Goal: Communication & Community: Answer question/provide support

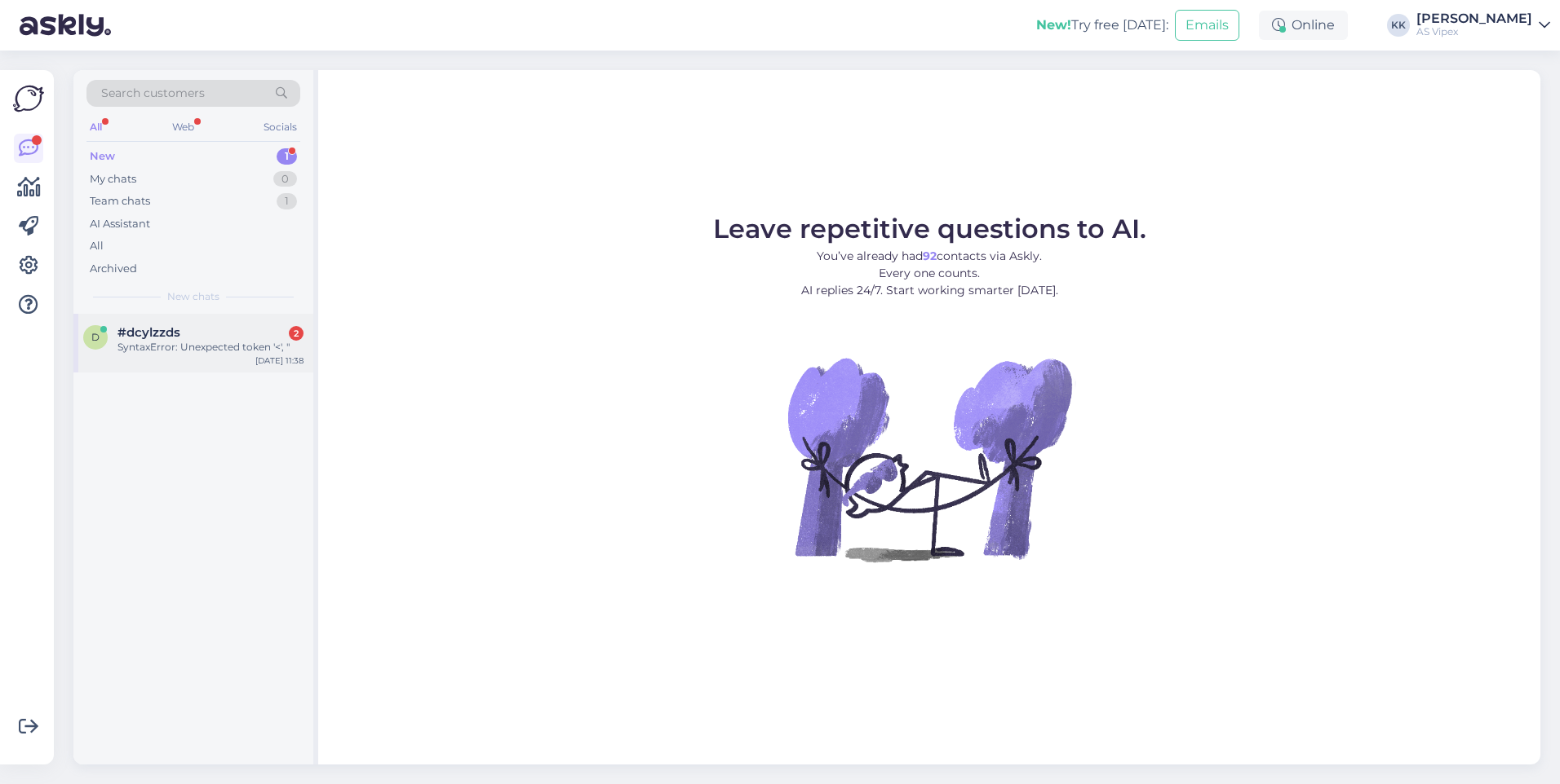
click at [162, 340] on div "SyntaxError: Unexpected token '<', "" at bounding box center [210, 347] width 186 height 14
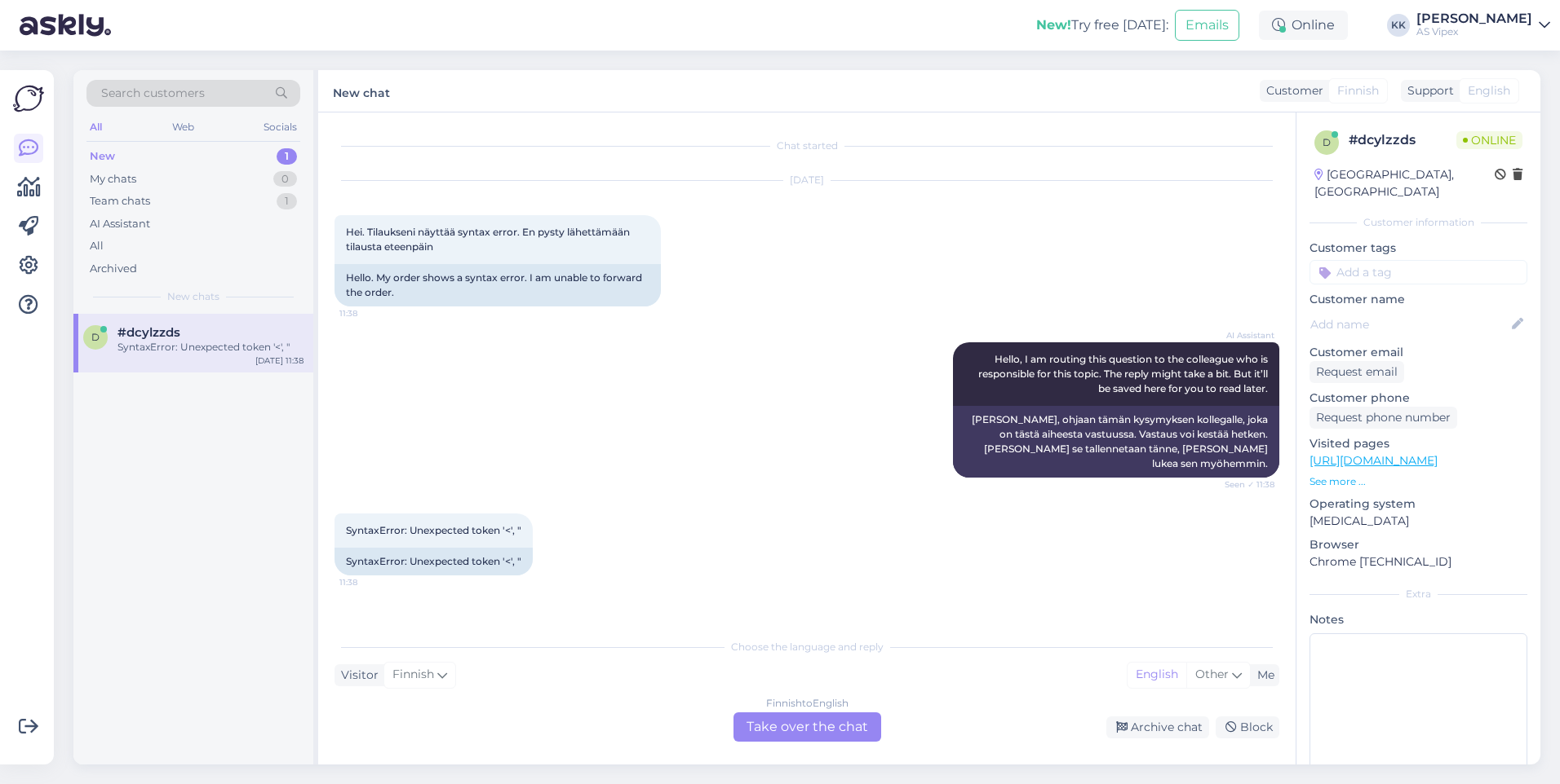
click at [858, 735] on div "Finnish to English Take over the chat" at bounding box center [807, 727] width 148 height 30
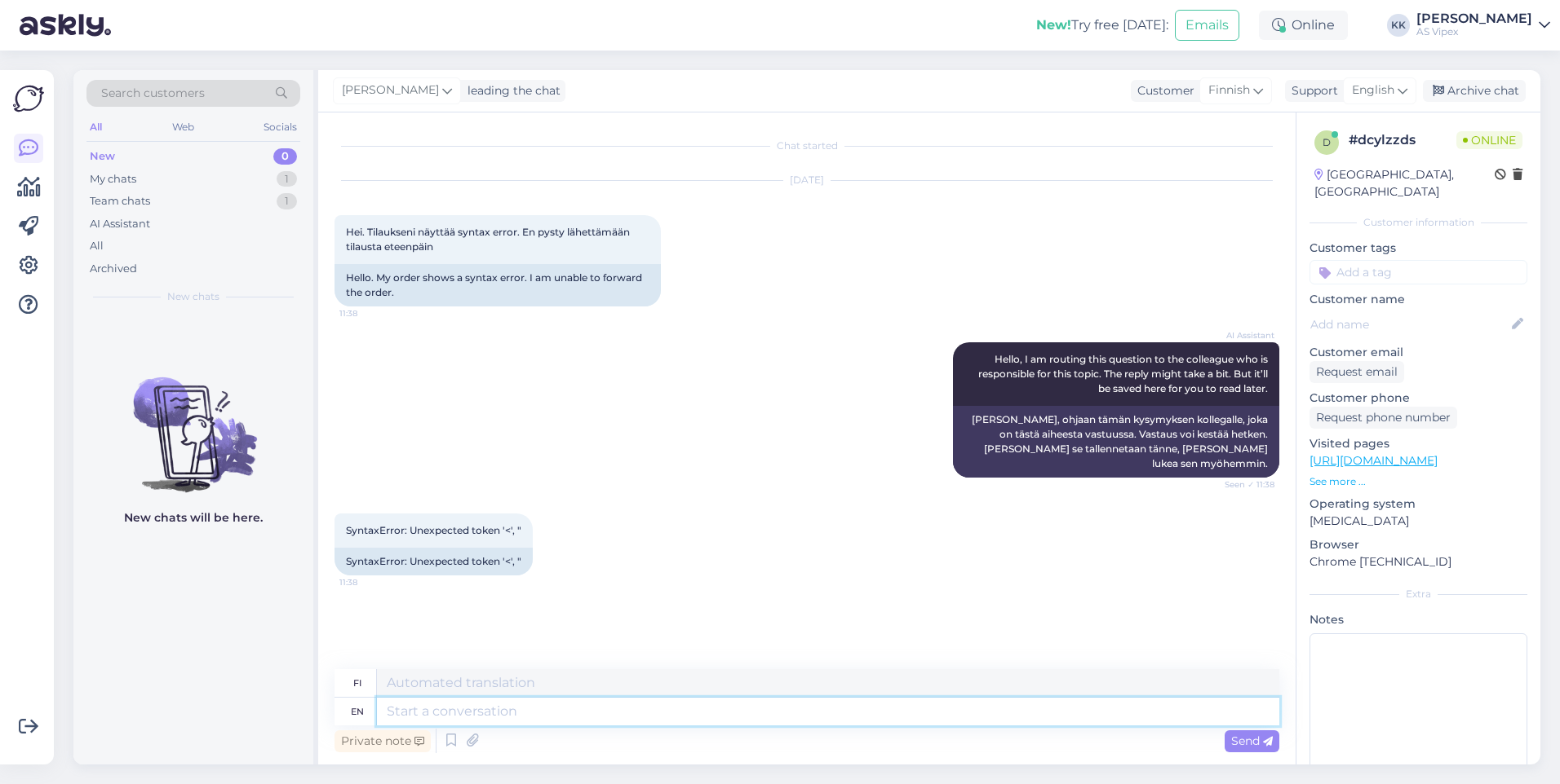
click at [840, 713] on textarea at bounding box center [828, 711] width 902 height 28
type textarea "Hello! Coul"
type textarea "Hei!"
type textarea "Hello! Could yo"
type textarea "Hei! Voisi"
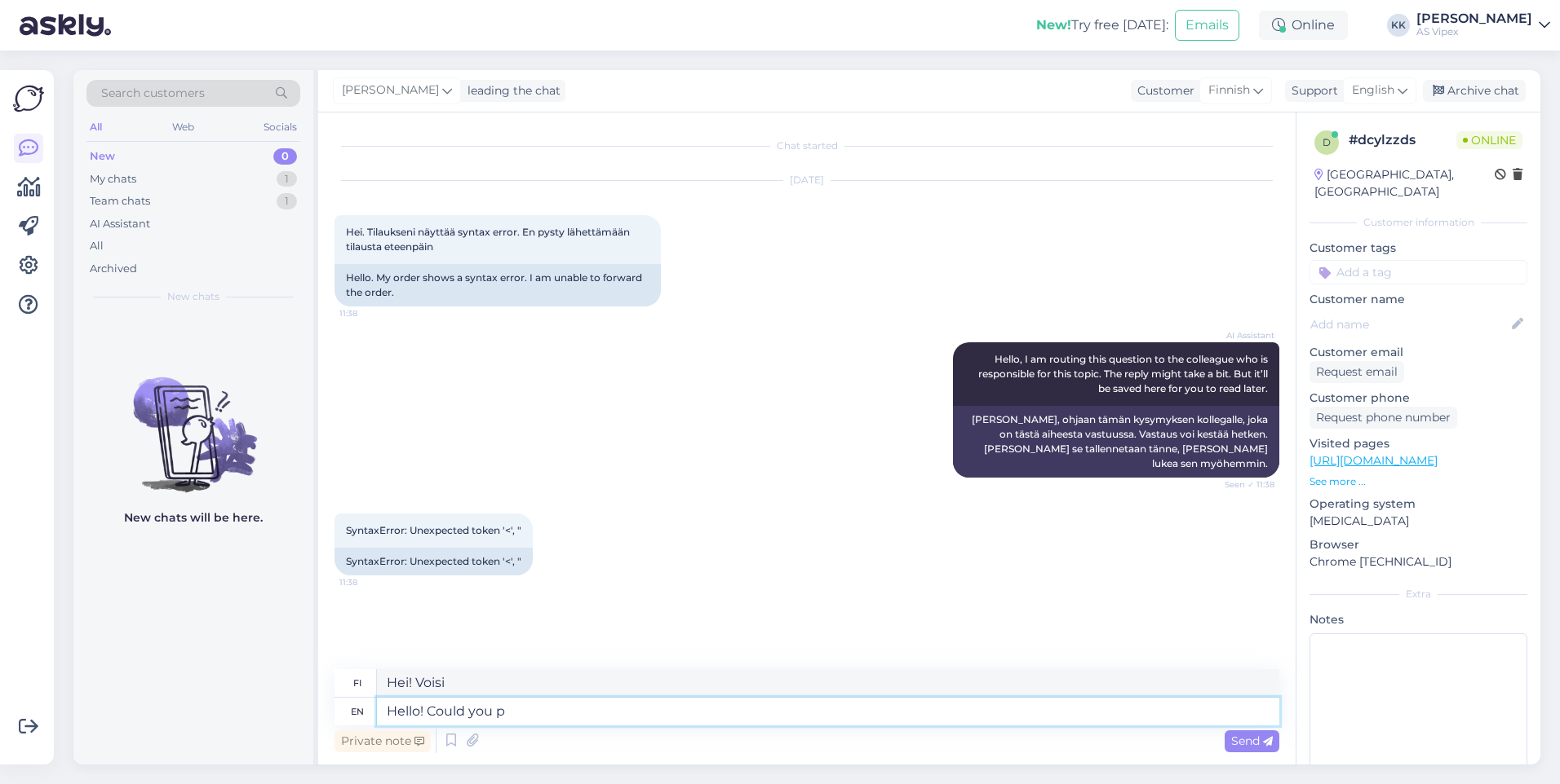
type textarea "Hello! Could you pl"
type textarea "Hei! Voisitko"
type textarea "Hello! Could you please se"
type textarea "Hei! Voisitko ystävällisesti"
type textarea "Hello! Could you please send me a"
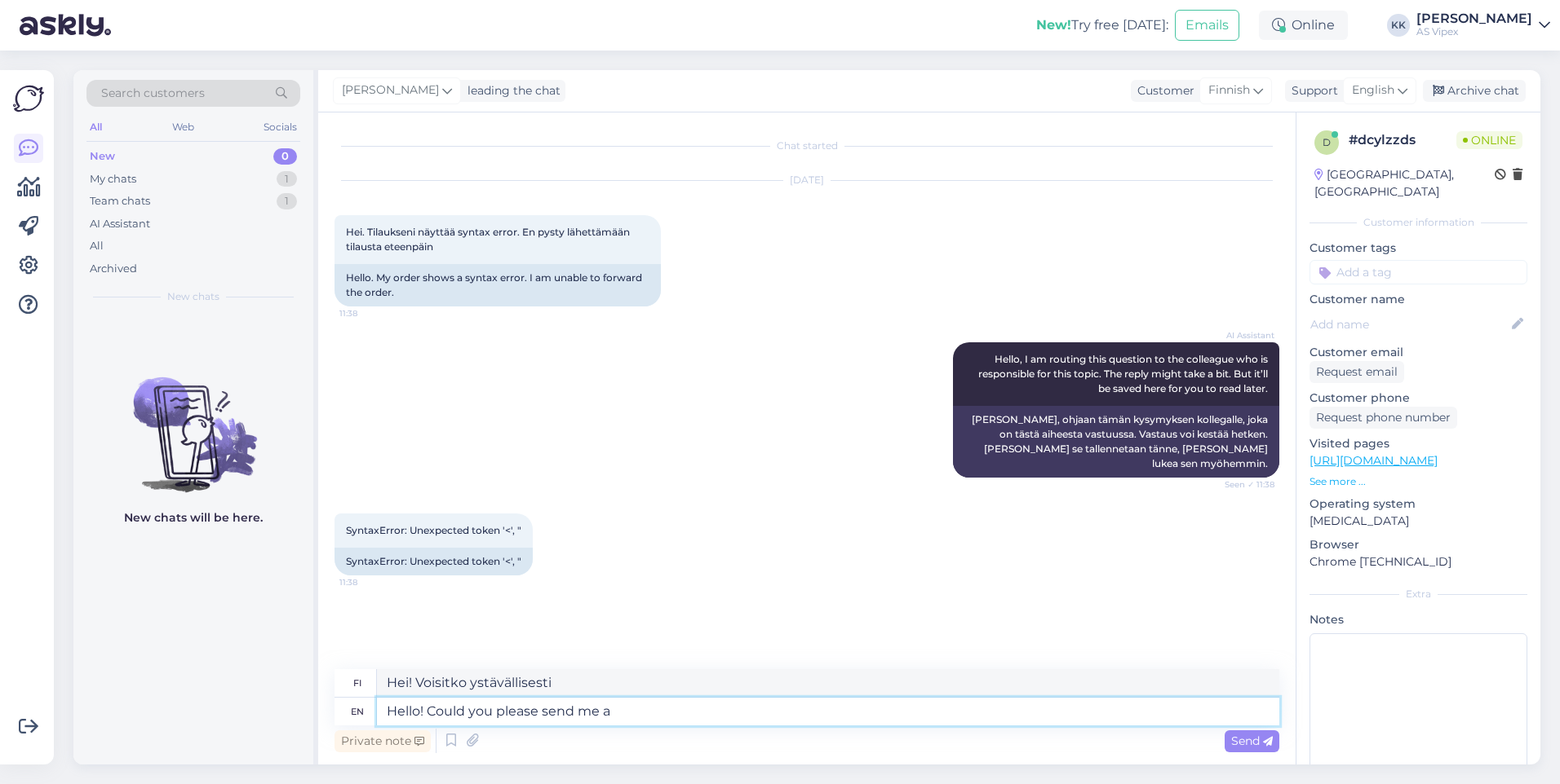
type textarea "Hei! Voisitko lähettää"
type textarea "Hello! Could you please send me a s"
type textarea "Hei! Voisitko lähettää minulle"
type textarea "Hello! Could you please send me a screenshot"
type textarea "Hei! Voisitko lähettää minulle kuvakaappauksen?"
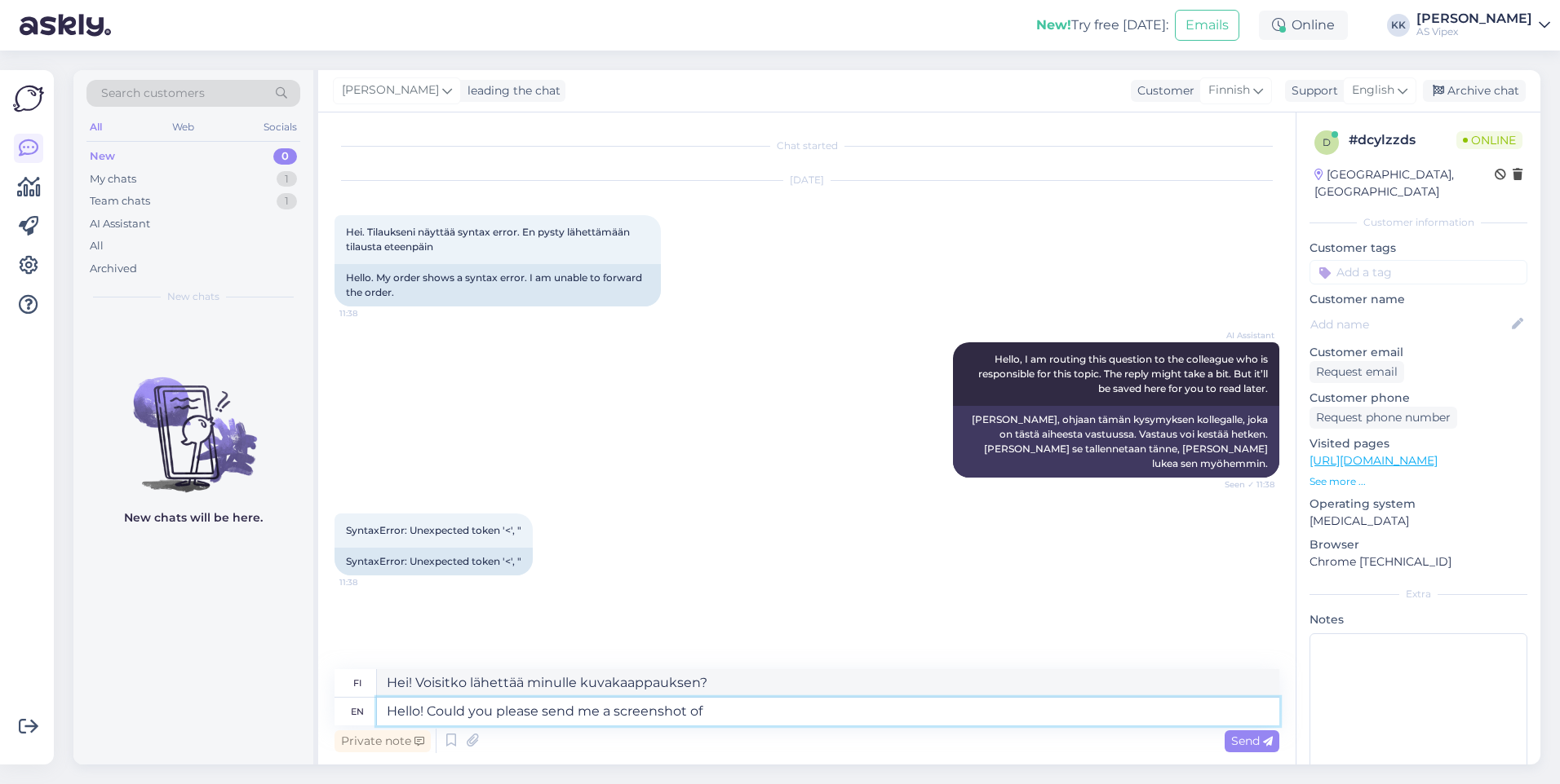
type textarea "Hello! Could you please send me a screenshot of t"
type textarea "Hei! Voisitko lähettää minulle kuvakaappauksen"
type textarea "Hello! Could you please send me a screenshot of the wa"
type textarea "Hei! Voisitko lähettää minulle kuvakaappauksen siitä,"
type textarea "Hello! Could you please send me a screenshot of the way yo"
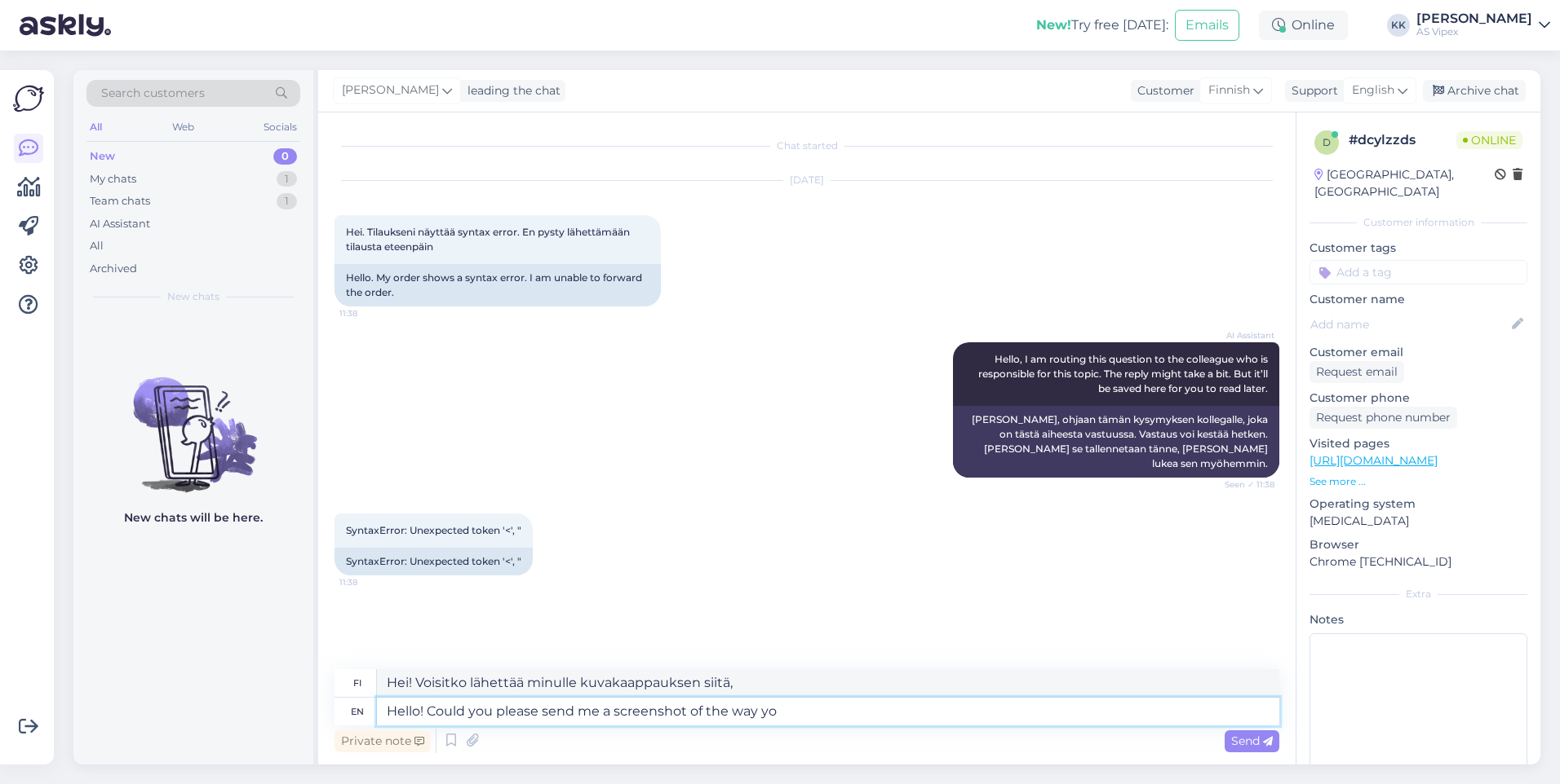
type textarea "Hei! Voisitko lähettää minulle kuvakaappauksen siitä, miten se tehdään?"
type textarea "Hello! Could you please send me a screenshot of the way you e"
type textarea "Hei! Voisitko lähettää minulle kuvakaappauksen siitä, miten sinä"
type textarea "Hello! Could you please send me a screenshot of the way you entered t"
type textarea "Hei! Voisitko lähettää minulle kuvakaappauksen siitä, miten syötit osoitteeseen"
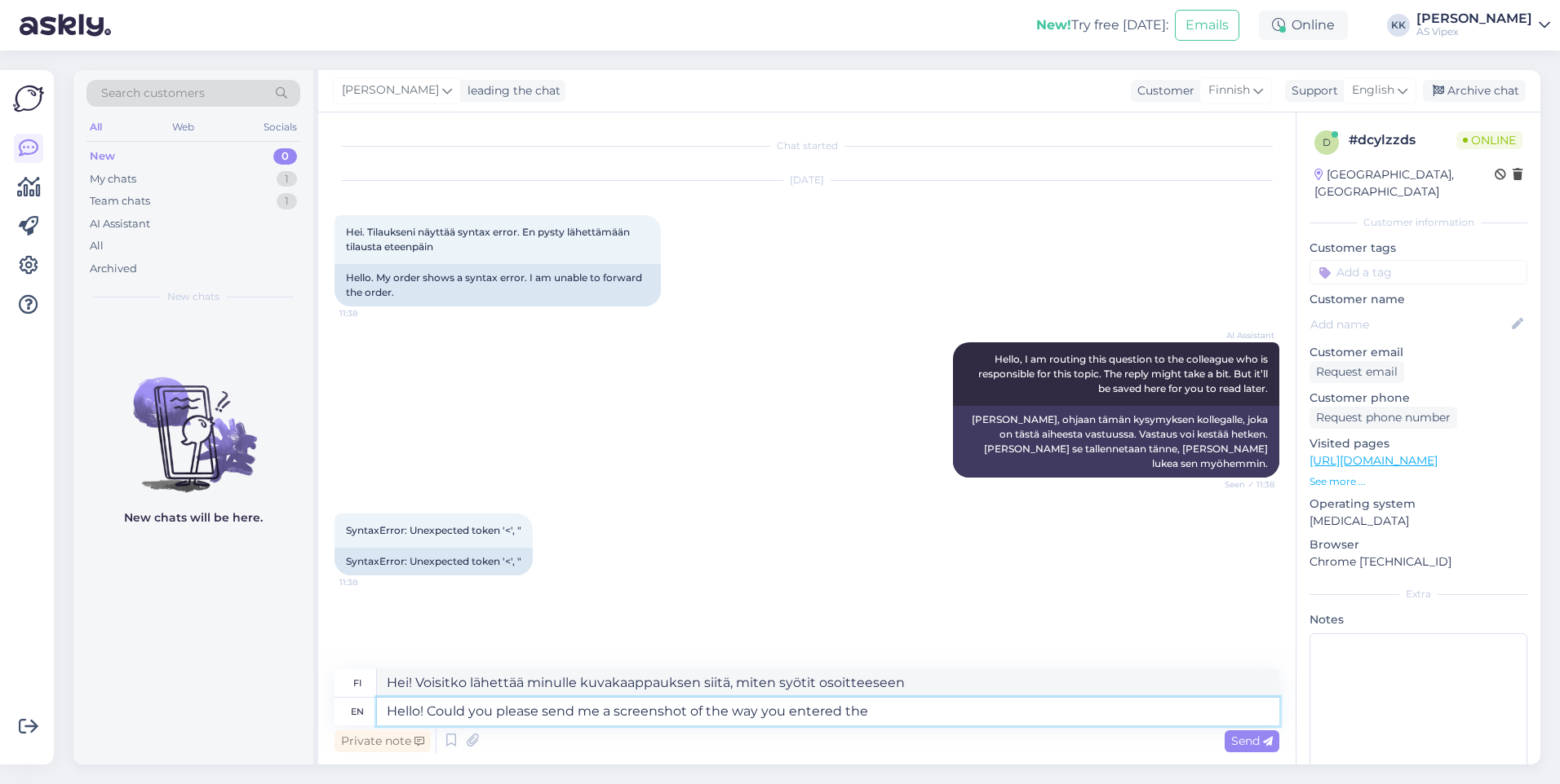
type textarea "Hello! Could you please send me a screenshot of the way you entered the i"
type textarea "Hei! Voisitko lähettää minulle kuvakaappauksen siitä, miten syötit osoitteen"
type textarea "Hello! Could you please send me a screenshot of the way you entered the info i"
type textarea "Hei! Voisitko lähettää minulle kuvakaappauksen siitä, miten syötit tiedot?"
type textarea "Hello! Could you please send me a screenshot of the way you entered the info in…"
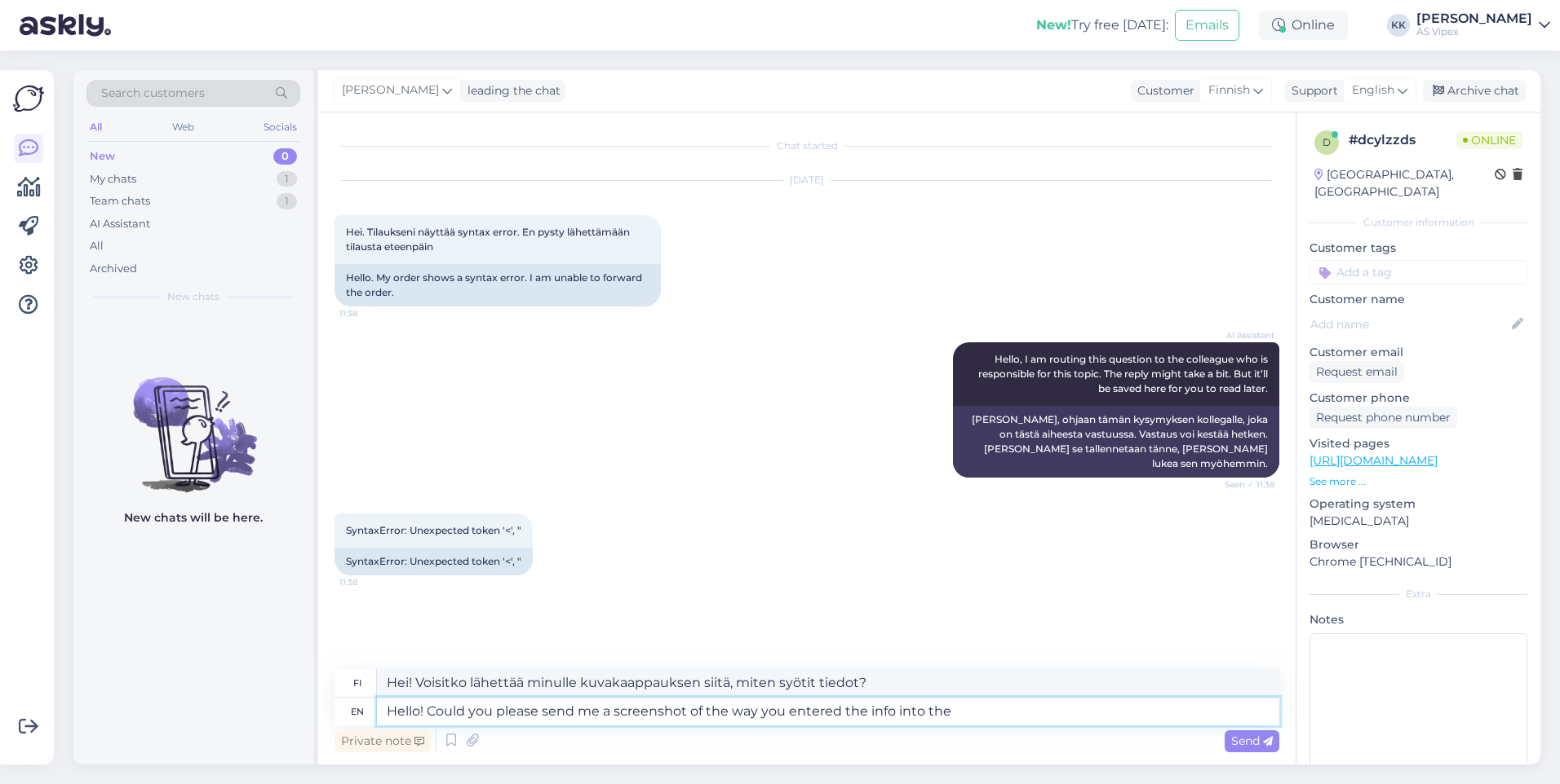
type textarea "Hei! Voisitko lähettää minulle kuvakaappauksen siitä, miten syötit tiedot kentt…"
type textarea "Hello! Could you please send me a screenshot of the way you entered the info in…"
type textarea "Hei! Voisitko lähettää minulle kuvakaappauksen siitä, miten syötit tiedot ruutu…"
type textarea "Hello! Could you please send me a screenshot of the way you entered the info in…"
type textarea "Hei! Voisitko lähettää minulle kuvakaappauksen siitä, miten syötit tiedot tähän?"
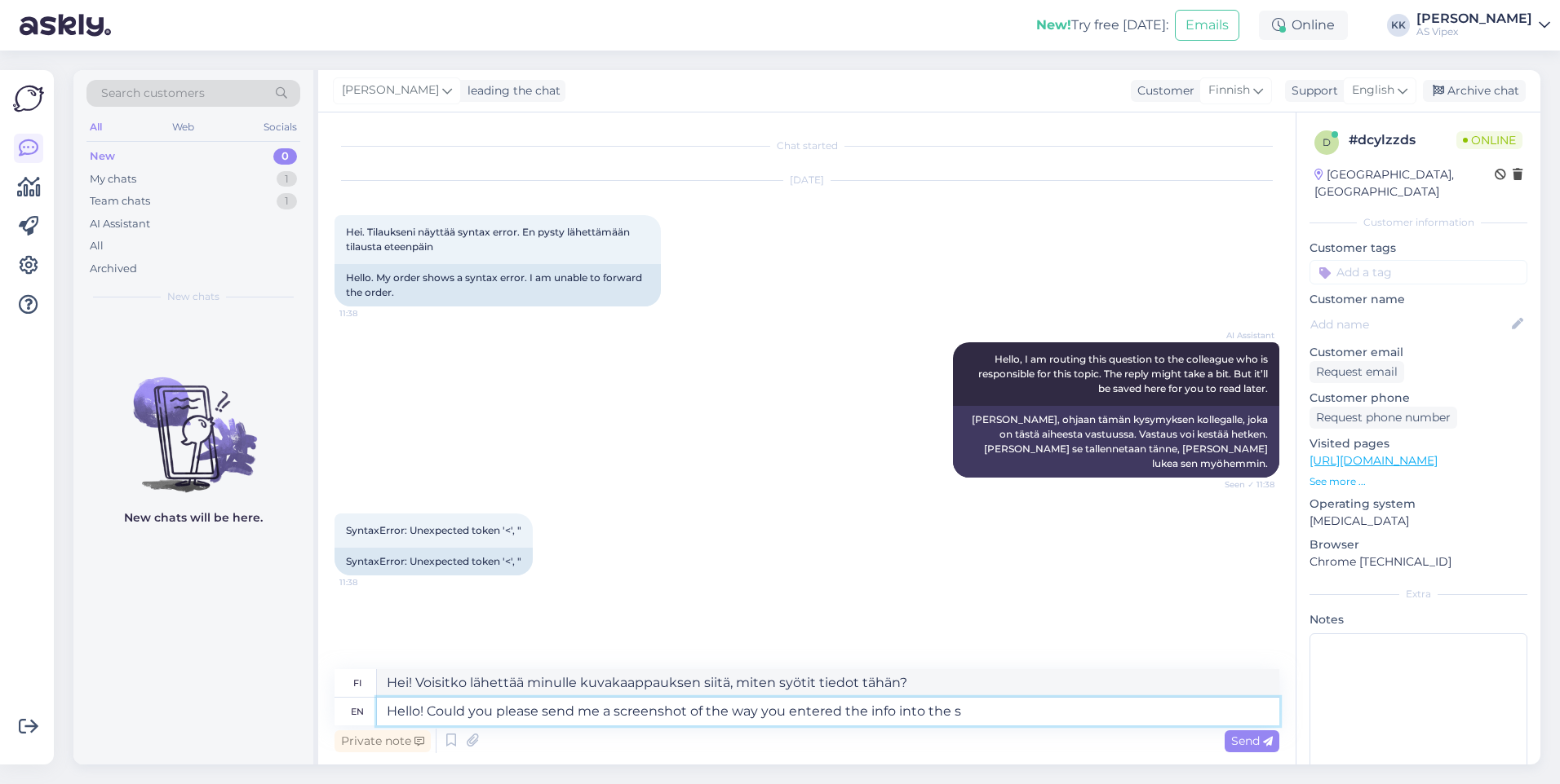
type textarea "Hello! Could you please send me a screenshot of the way you entered the info in…"
type textarea "Hei! Voisitko lähettää minulle kuvakaappauksen siitä, miten syötit tiedot kentt…"
type textarea "Hello! Could you please send me a screenshot of the way you entered the info in…"
type textarea "Hei! Voisitko lähettää minulle kuvakaappauksen siitä, miten syötit tiedot ruutu…"
type textarea "Hello! Could you please send me a screenshot of the way you entered the info in…"
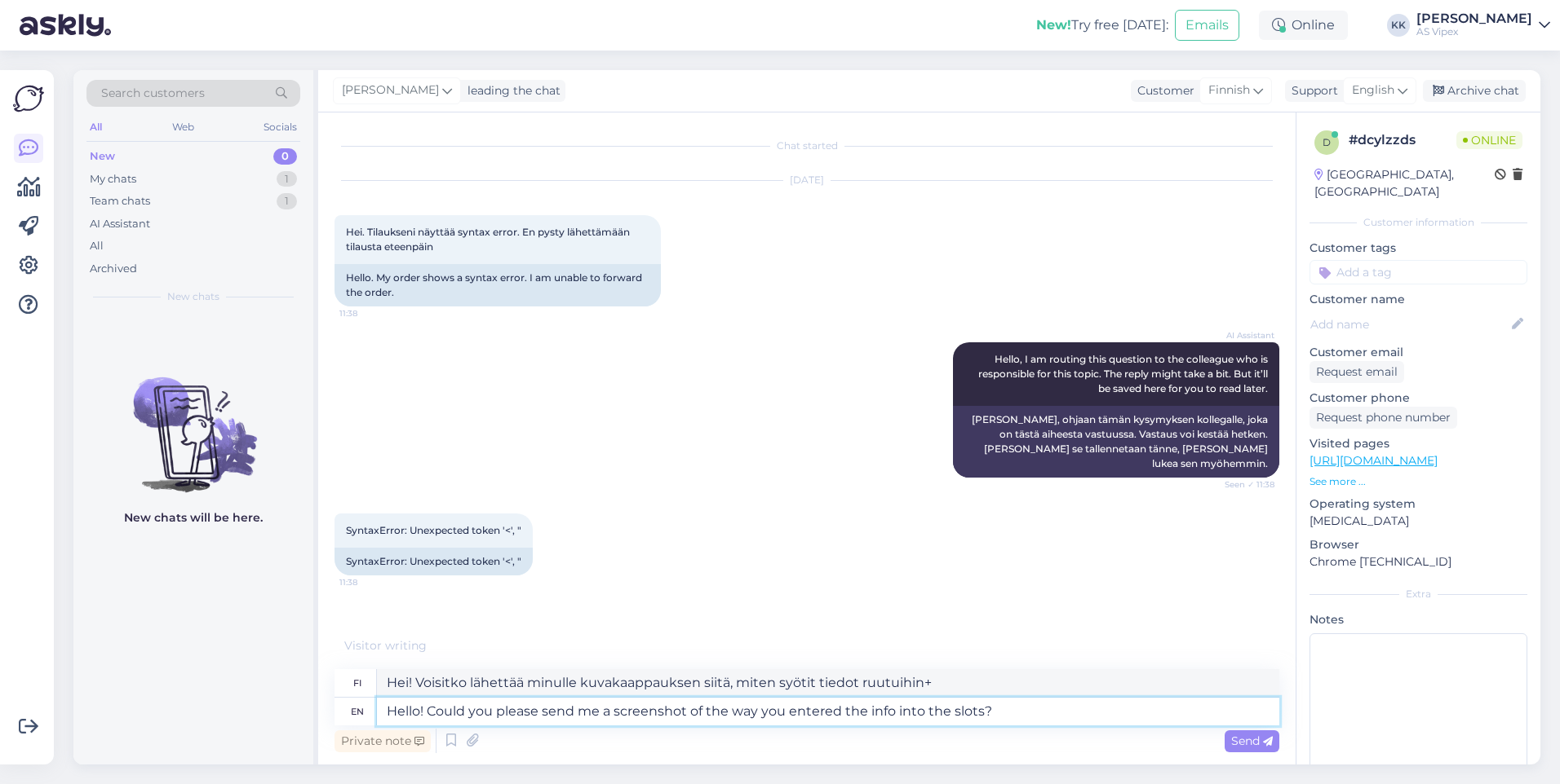
type textarea "Hei! Voisitko lähettää minulle kuvakaappauksen siitä, miten syötit tiedot ruutu…"
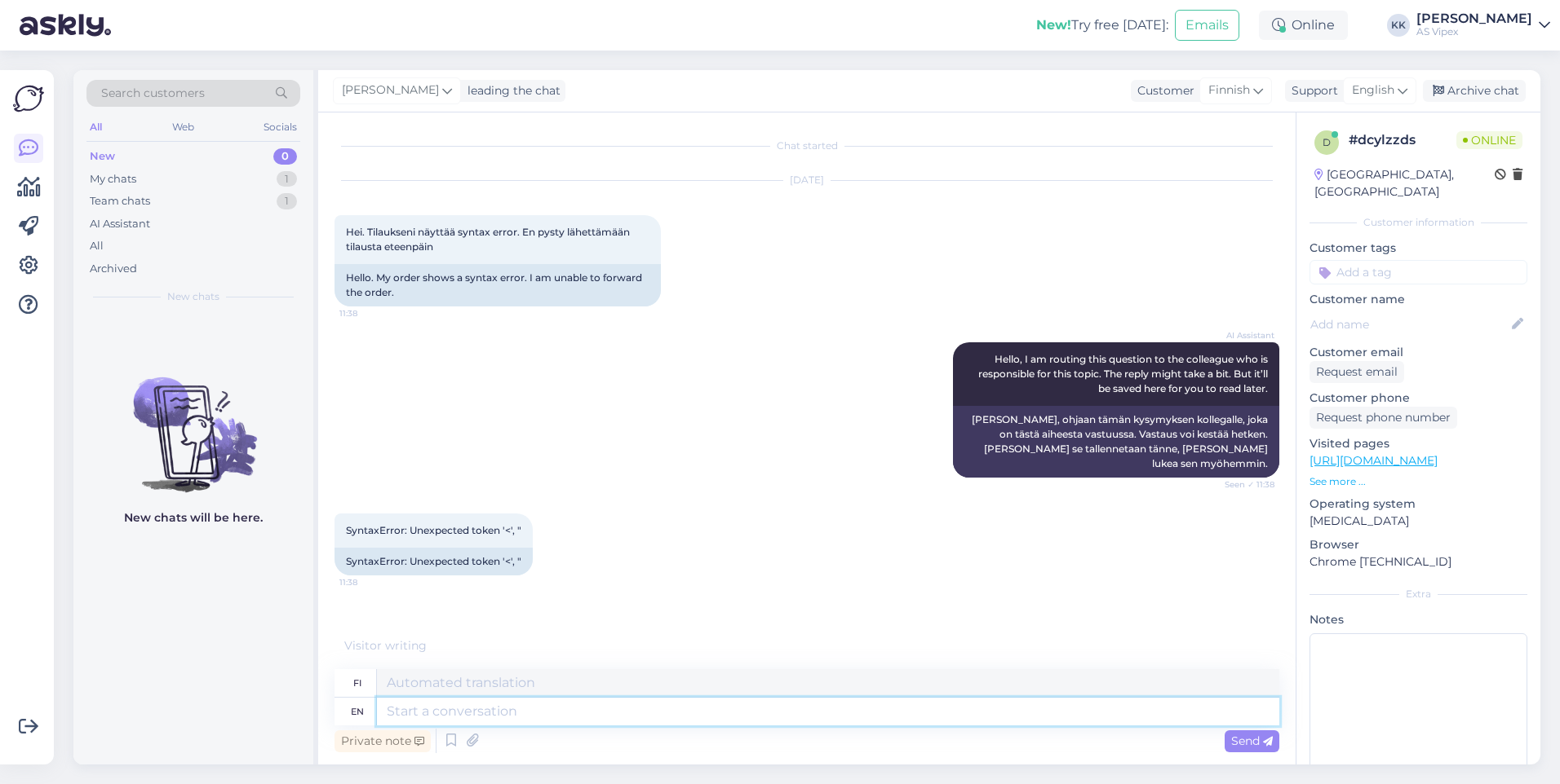
scroll to position [51, 0]
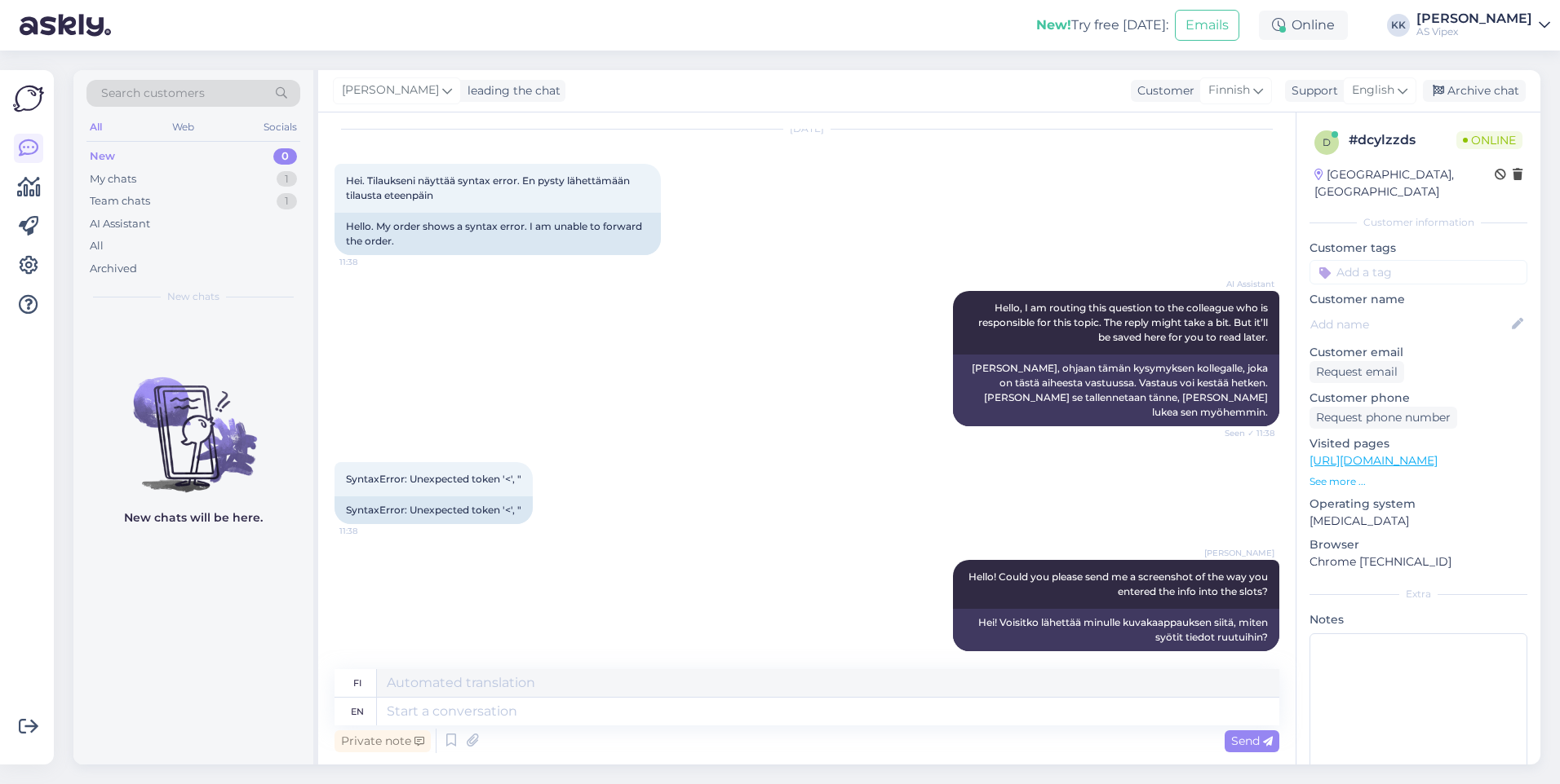
click at [809, 392] on div "AI Assistant Hello, I am routing this question to the colleague who is responsi…" at bounding box center [807, 358] width 945 height 171
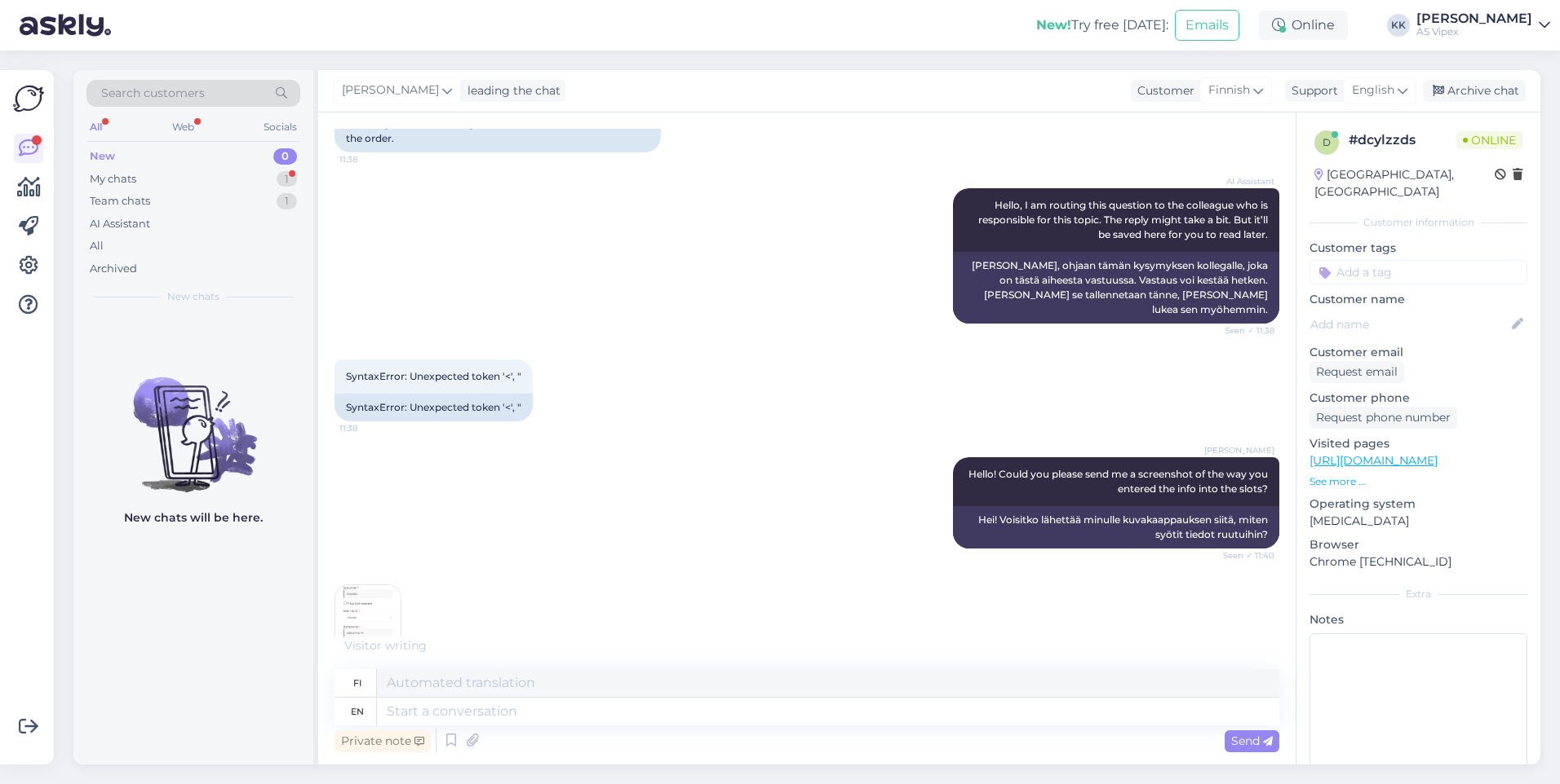
click at [397, 599] on img at bounding box center [368, 617] width 65 height 65
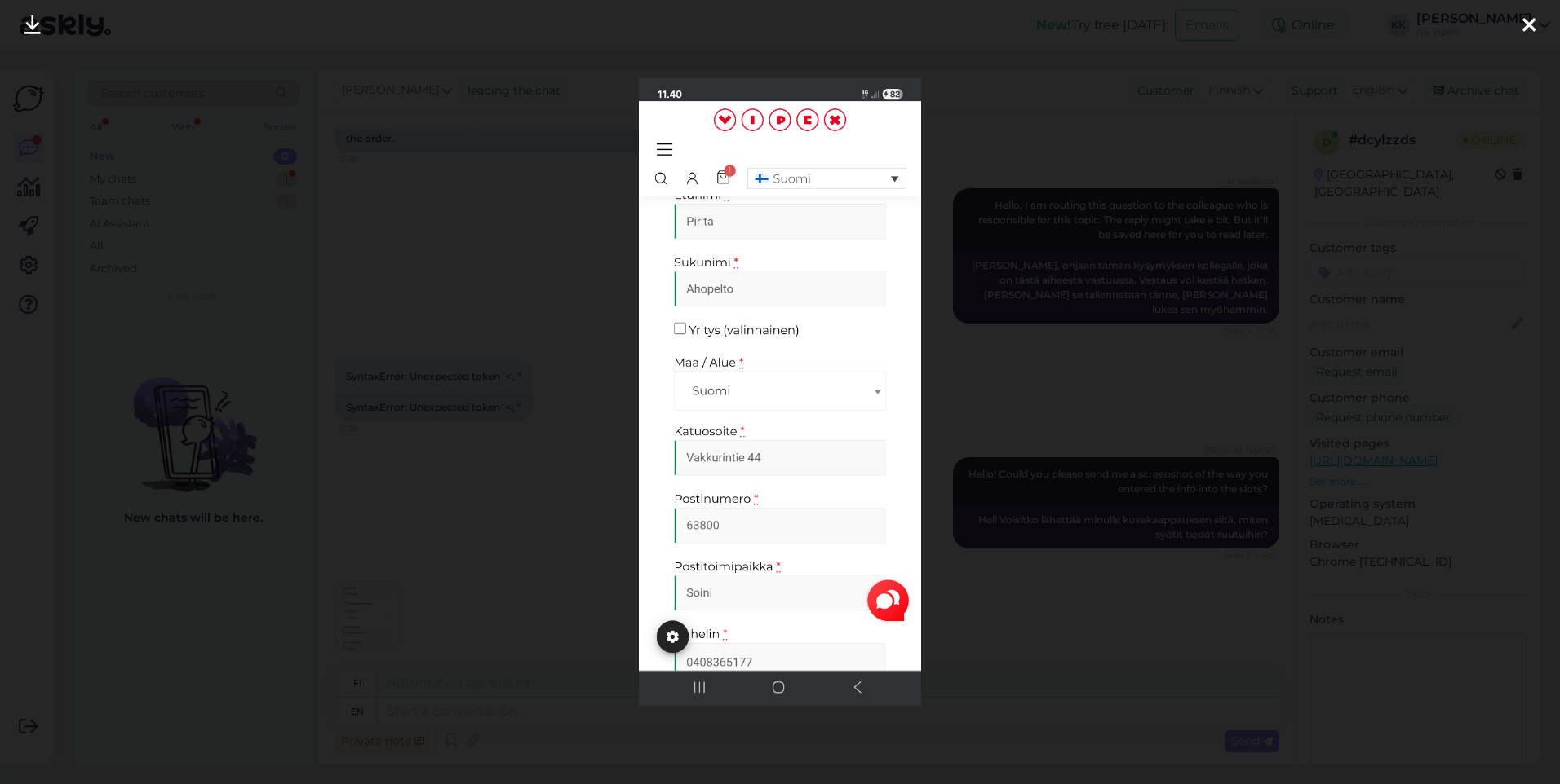
scroll to position [252, 0]
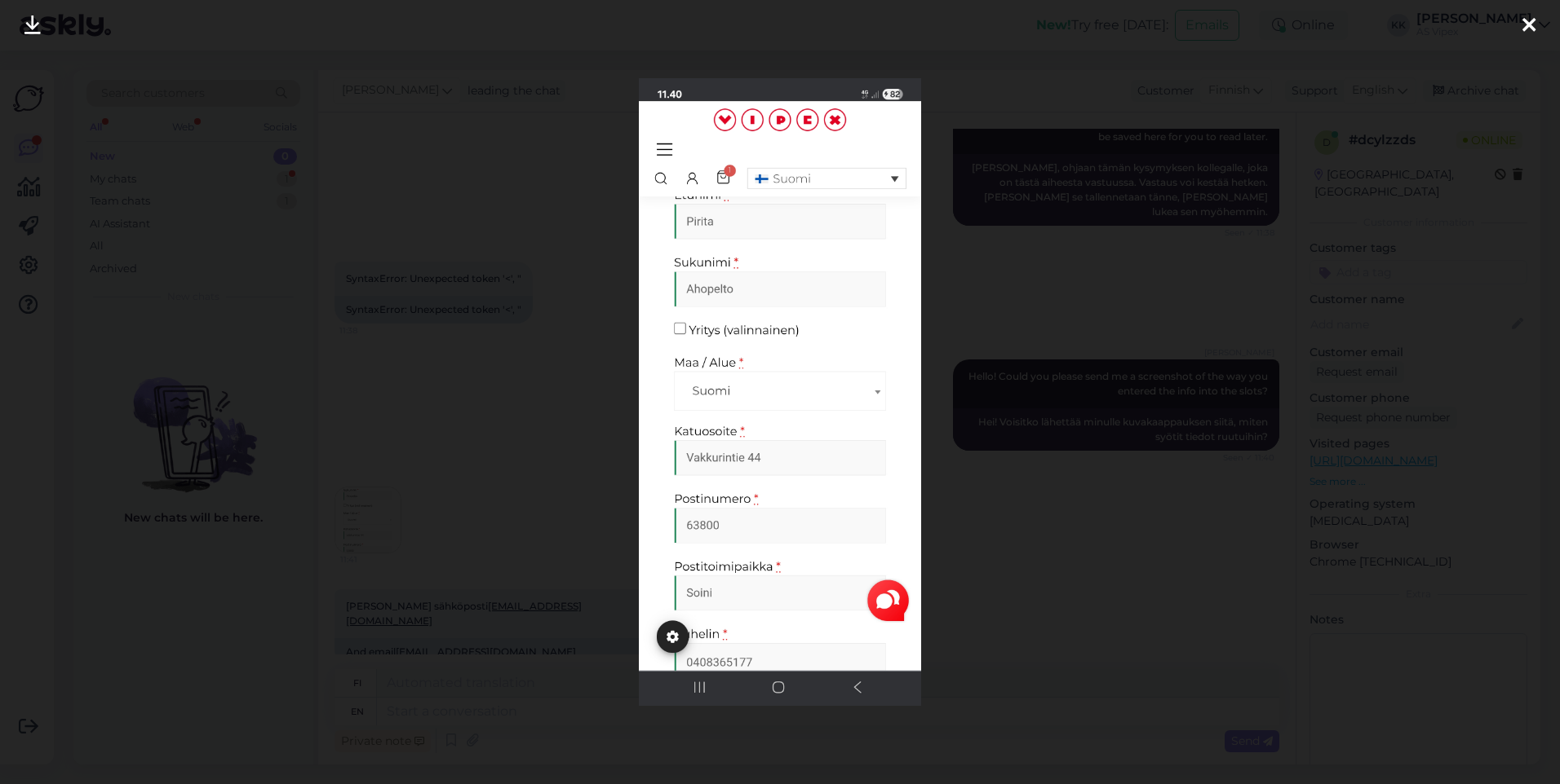
click at [1034, 407] on div at bounding box center [780, 392] width 1560 height 784
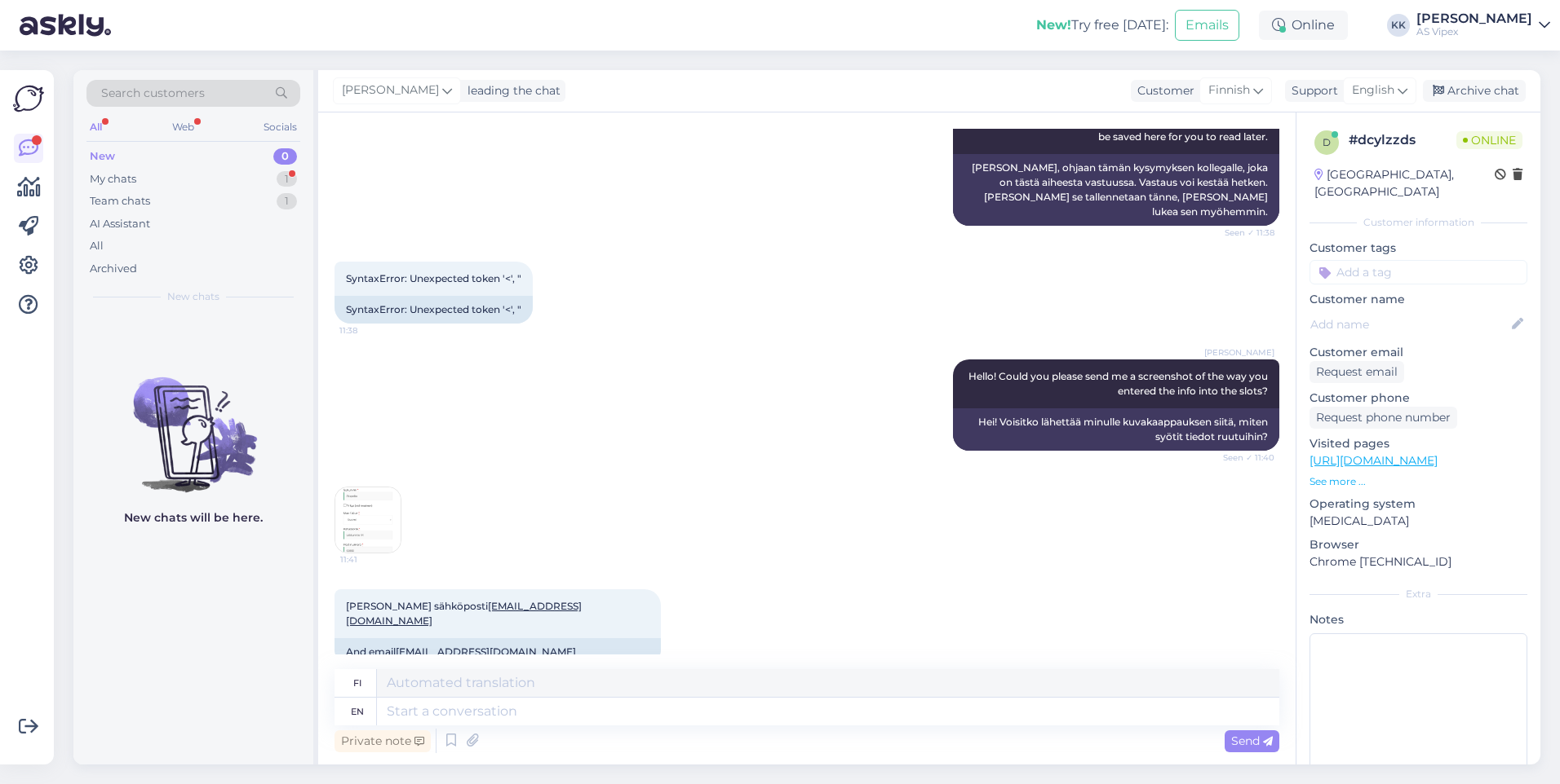
click at [372, 504] on img at bounding box center [368, 520] width 65 height 65
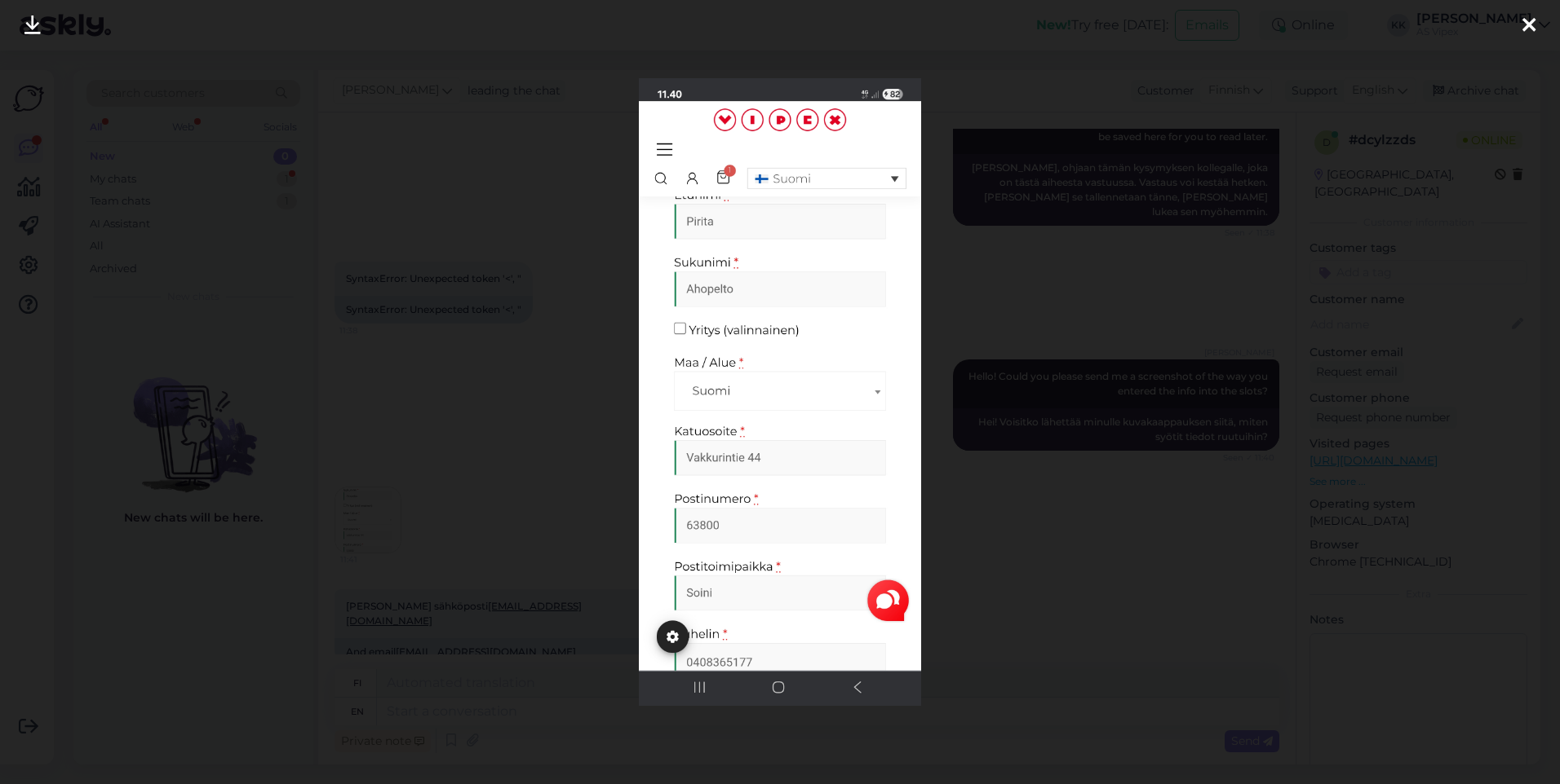
click at [961, 411] on div at bounding box center [780, 392] width 1560 height 784
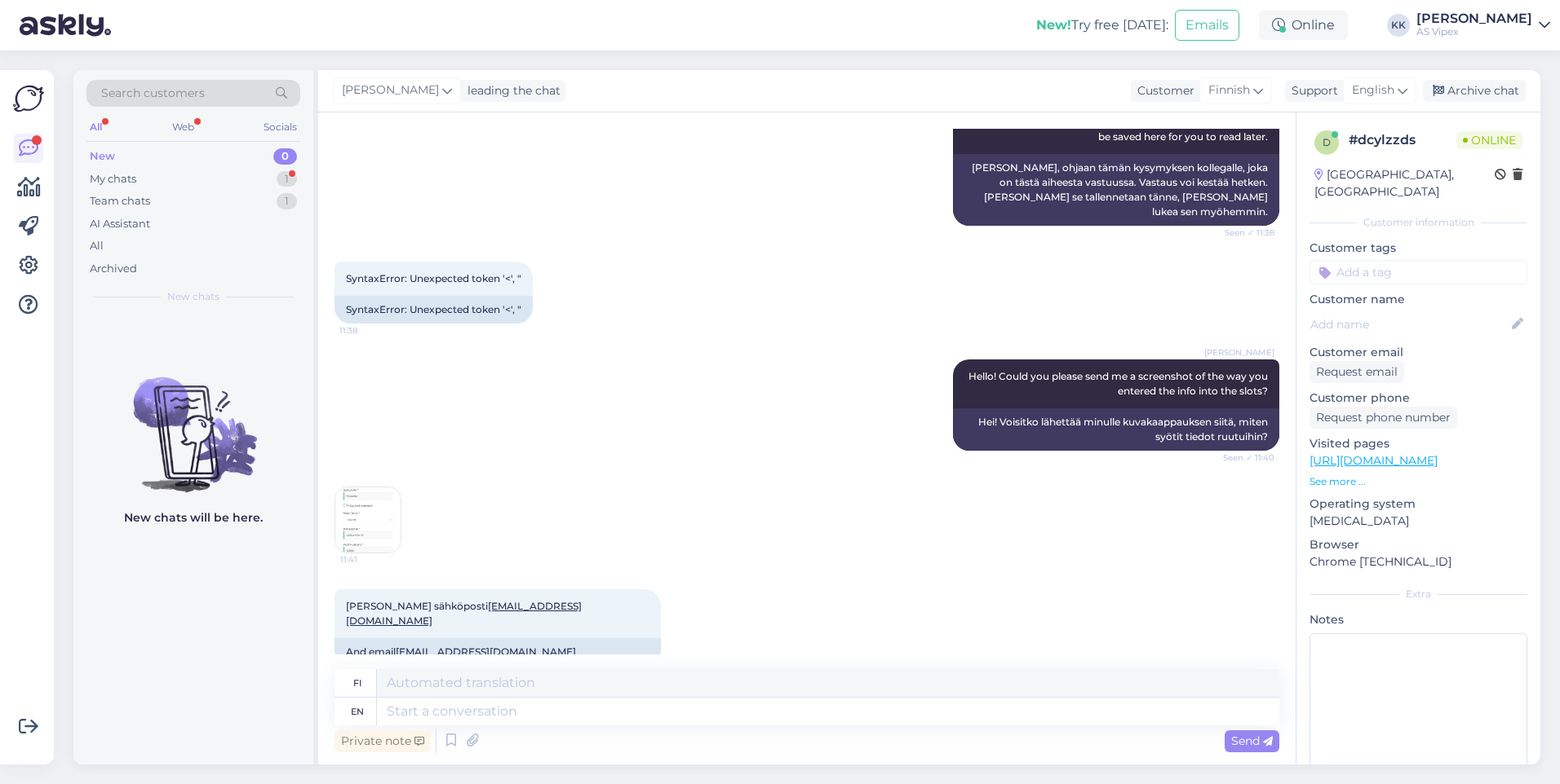
click at [389, 498] on img at bounding box center [368, 520] width 65 height 65
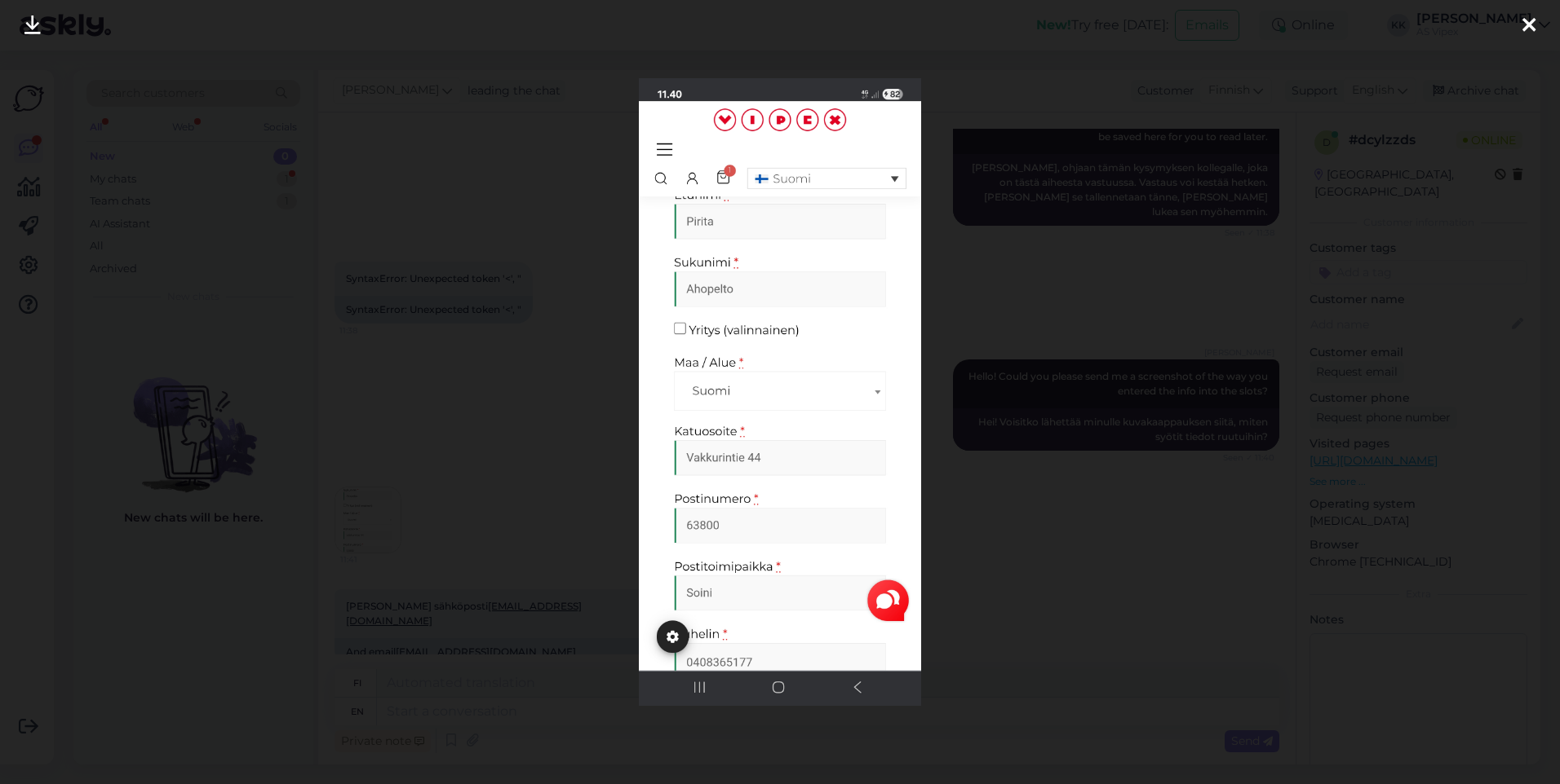
click at [1038, 458] on div at bounding box center [780, 392] width 1560 height 784
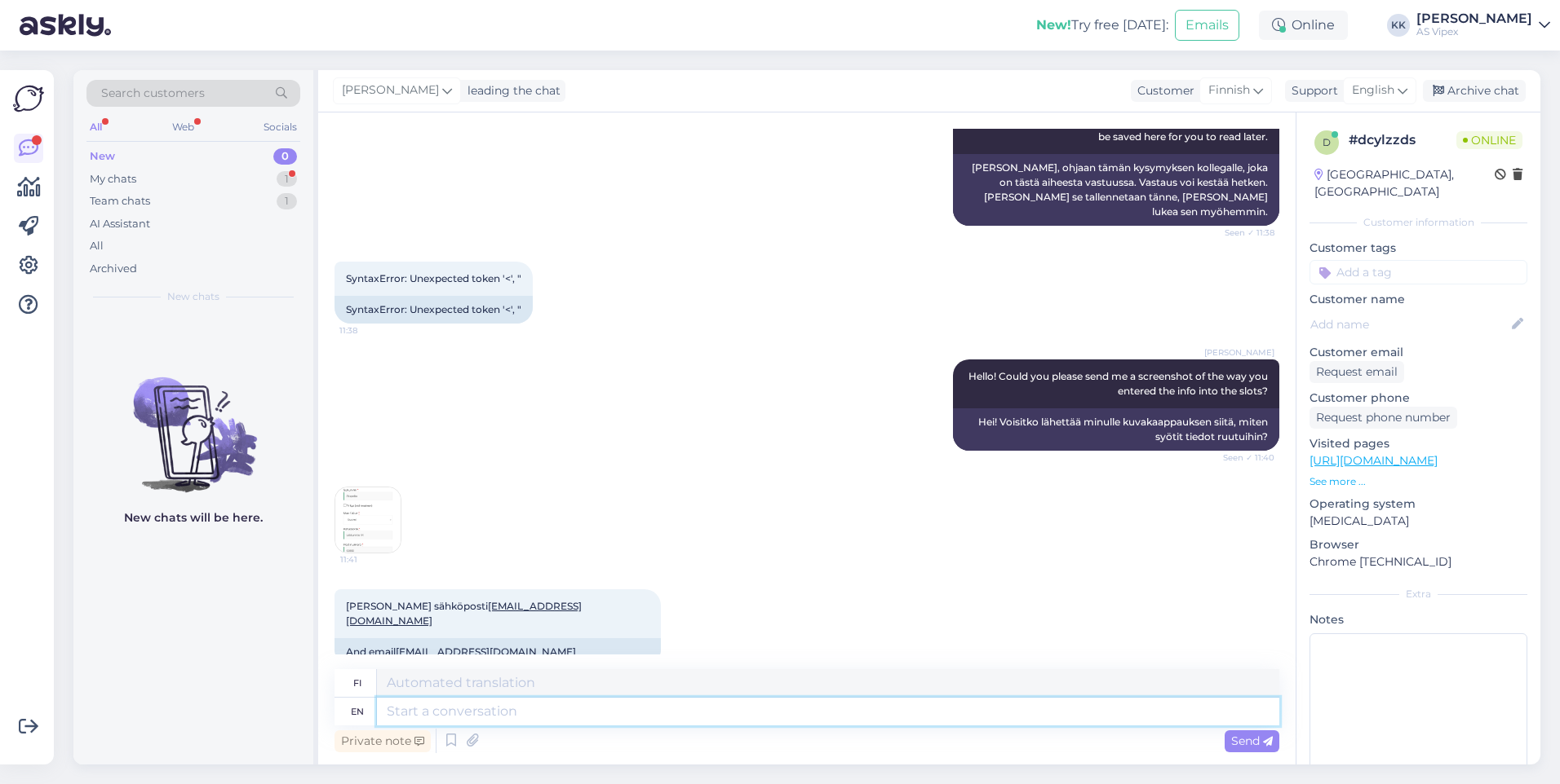
click at [734, 724] on textarea at bounding box center [828, 711] width 902 height 28
type textarea "One"
type textarea "Yksi"
type textarea "One moment p"
type textarea "Yksi hetki"
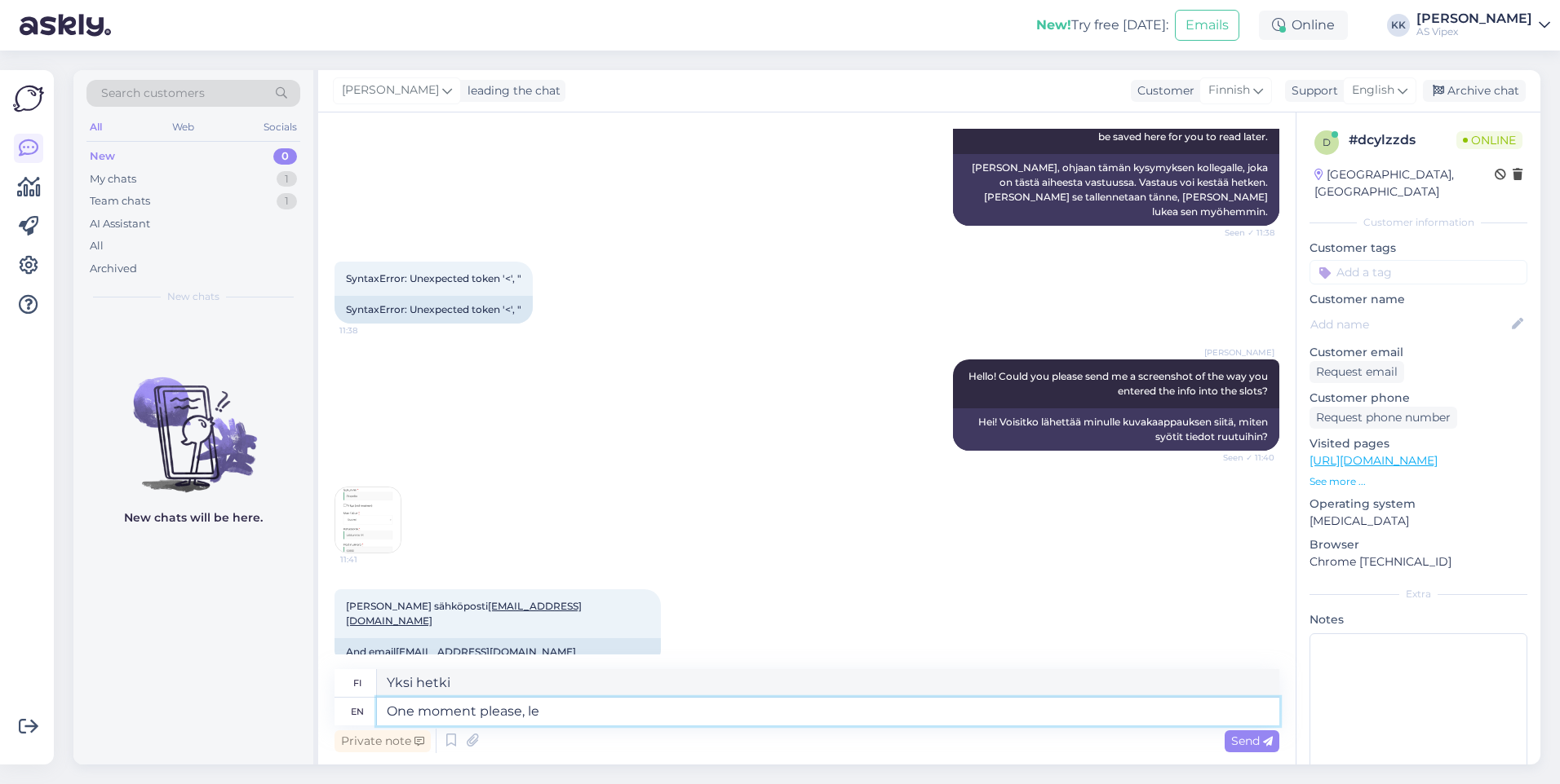
type textarea "One moment please, let"
type textarea "Yksi hetki, olkaa hyvä,"
type textarea "One moment please, let me"
type textarea "Yksi hetki, olkaa hyvä"
type textarea "One moment please, let me go"
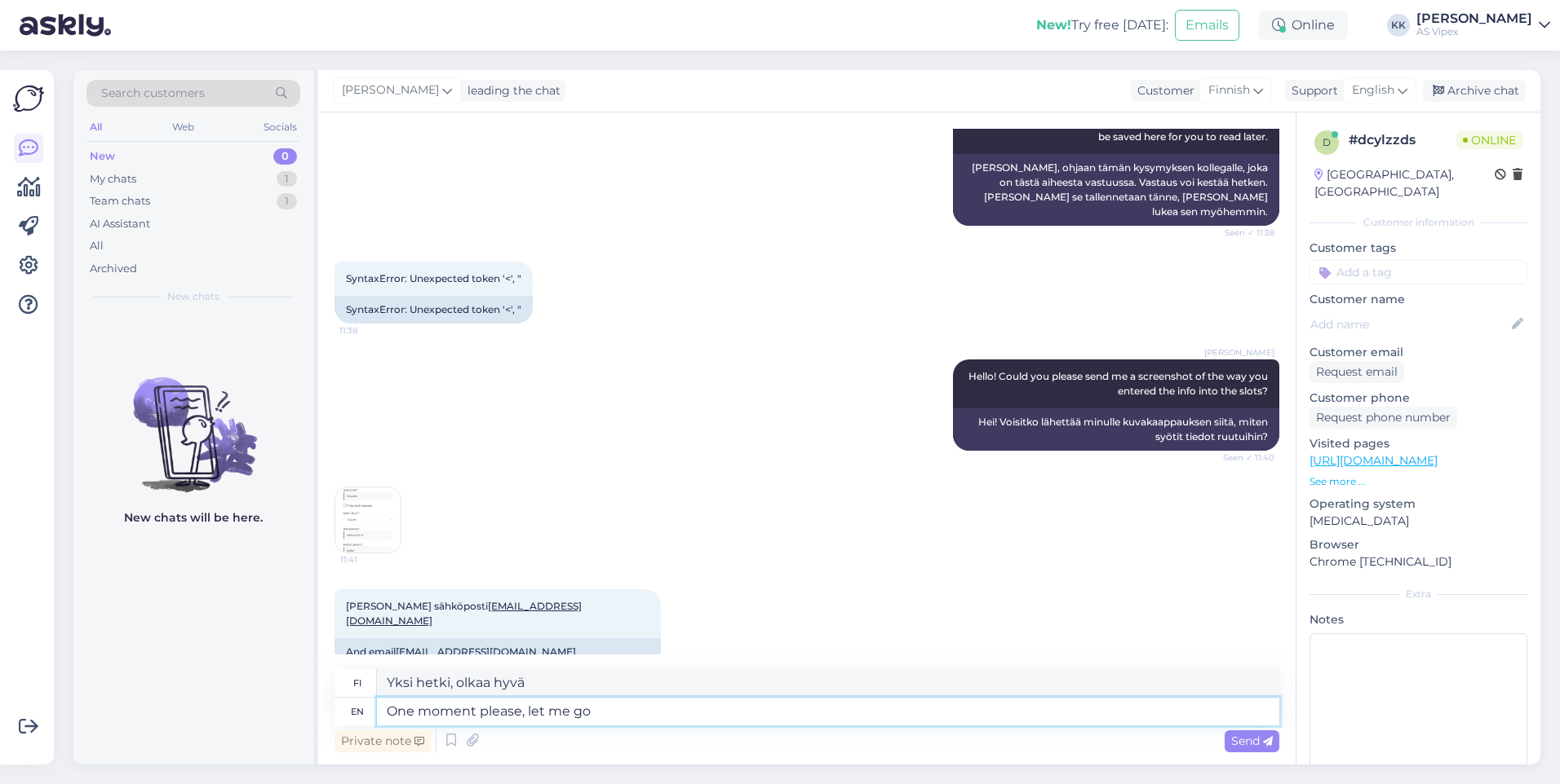
type textarea "Yksi [PERSON_NAME]"
type textarea "One moment please, let me go t"
type textarea "Yksi [PERSON_NAME] [PERSON_NAME]"
type textarea "One moment please, let me go test it"
type textarea "[PERSON_NAME] hyvä ja [PERSON_NAME] minun testata"
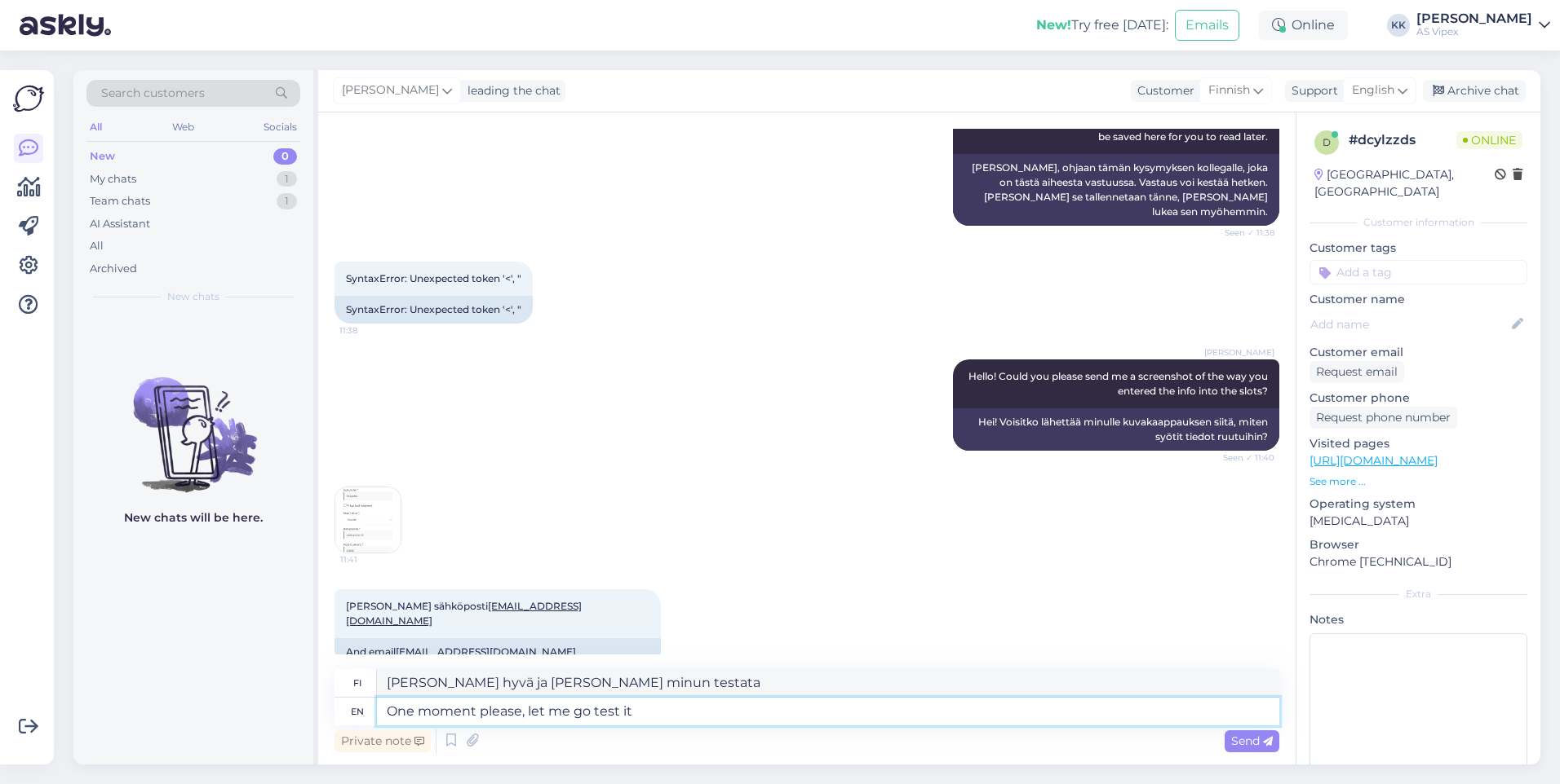
type textarea "One moment please, let me go test it."
type textarea "[PERSON_NAME] hyvä ja [PERSON_NAME] minun testata [PERSON_NAME]."
type textarea "One moment please, let me go test it."
click at [1235, 738] on span "Send" at bounding box center [1252, 741] width 41 height 14
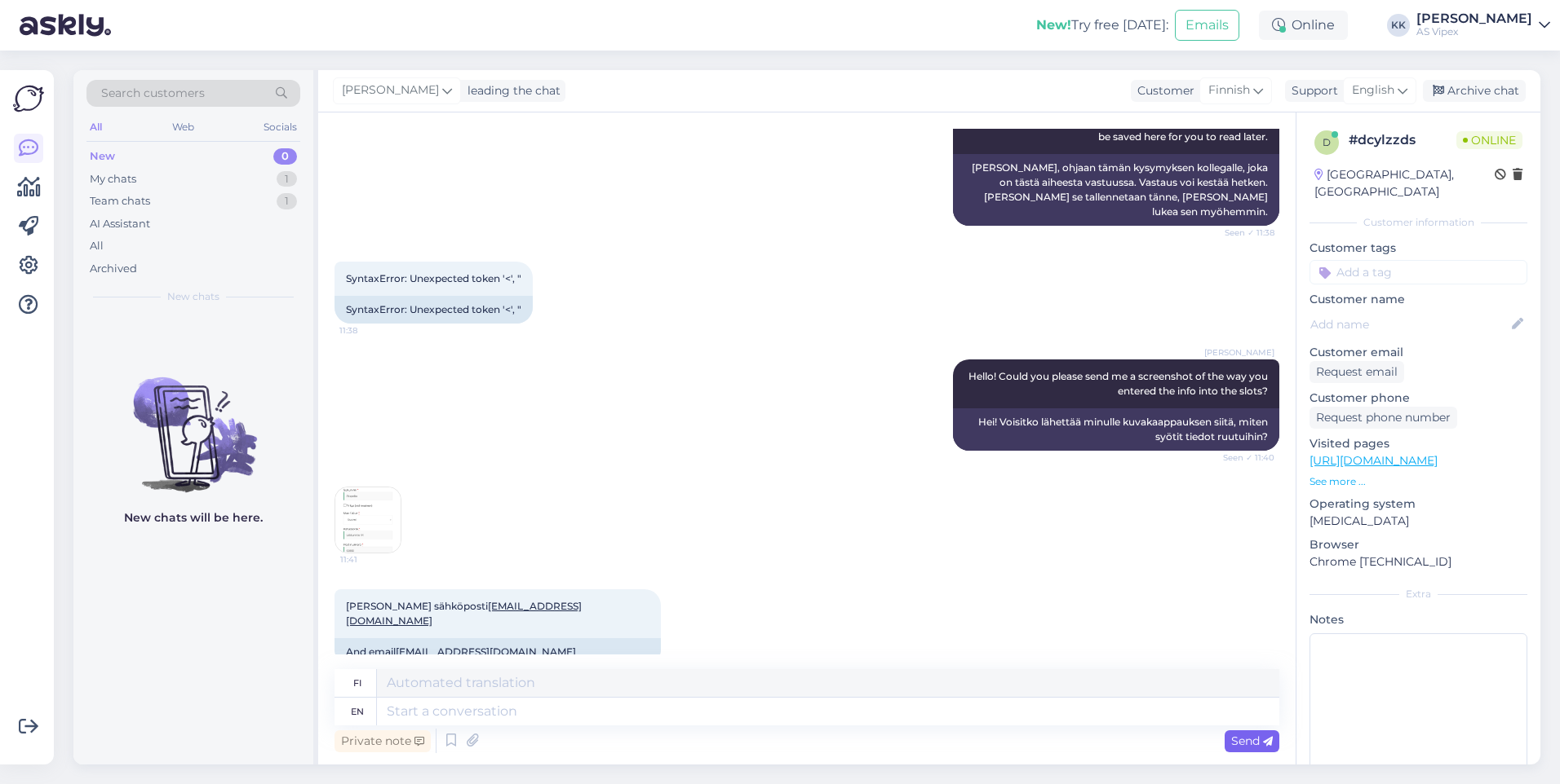
scroll to position [349, 0]
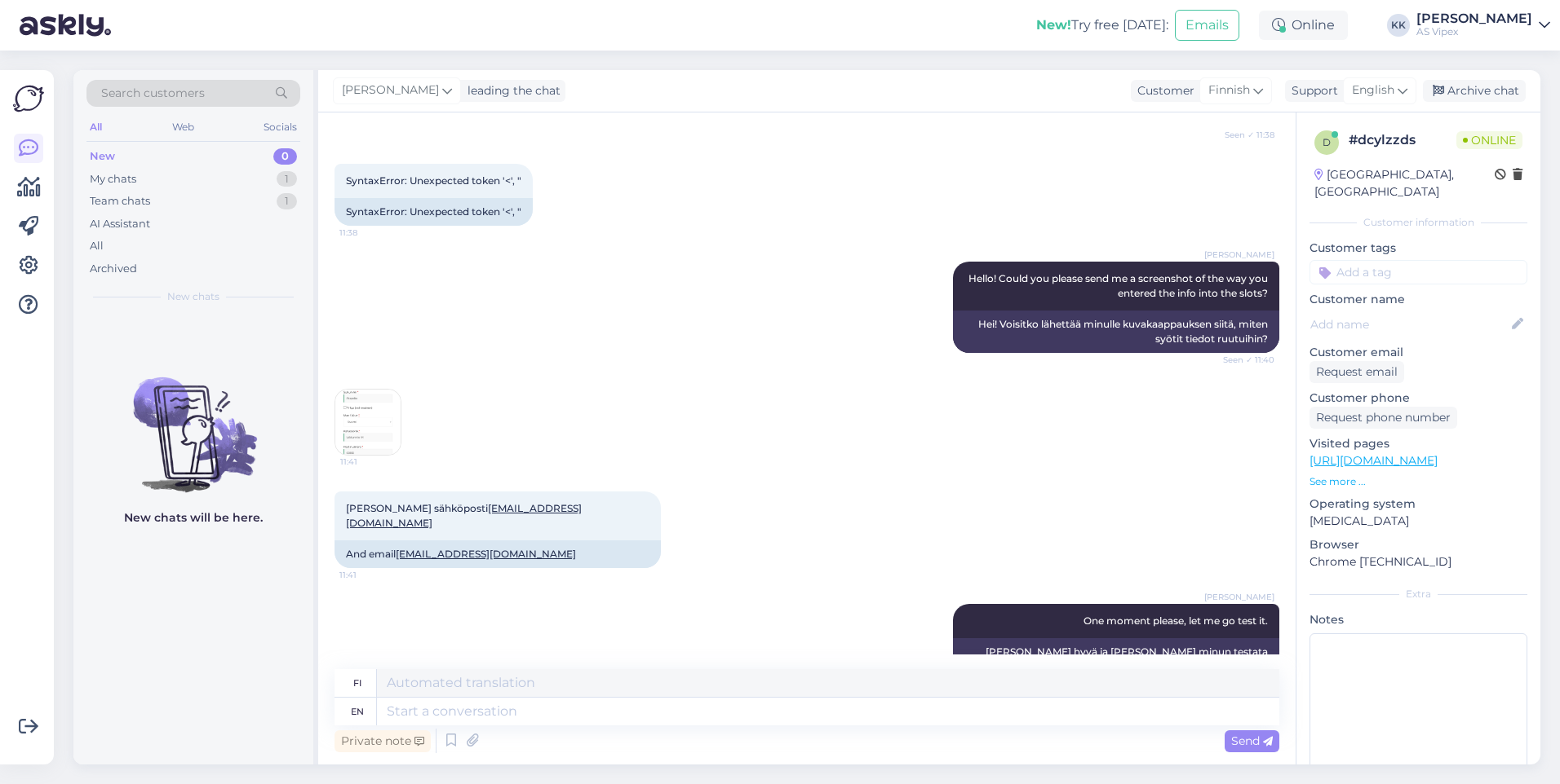
click at [380, 408] on img at bounding box center [368, 422] width 65 height 65
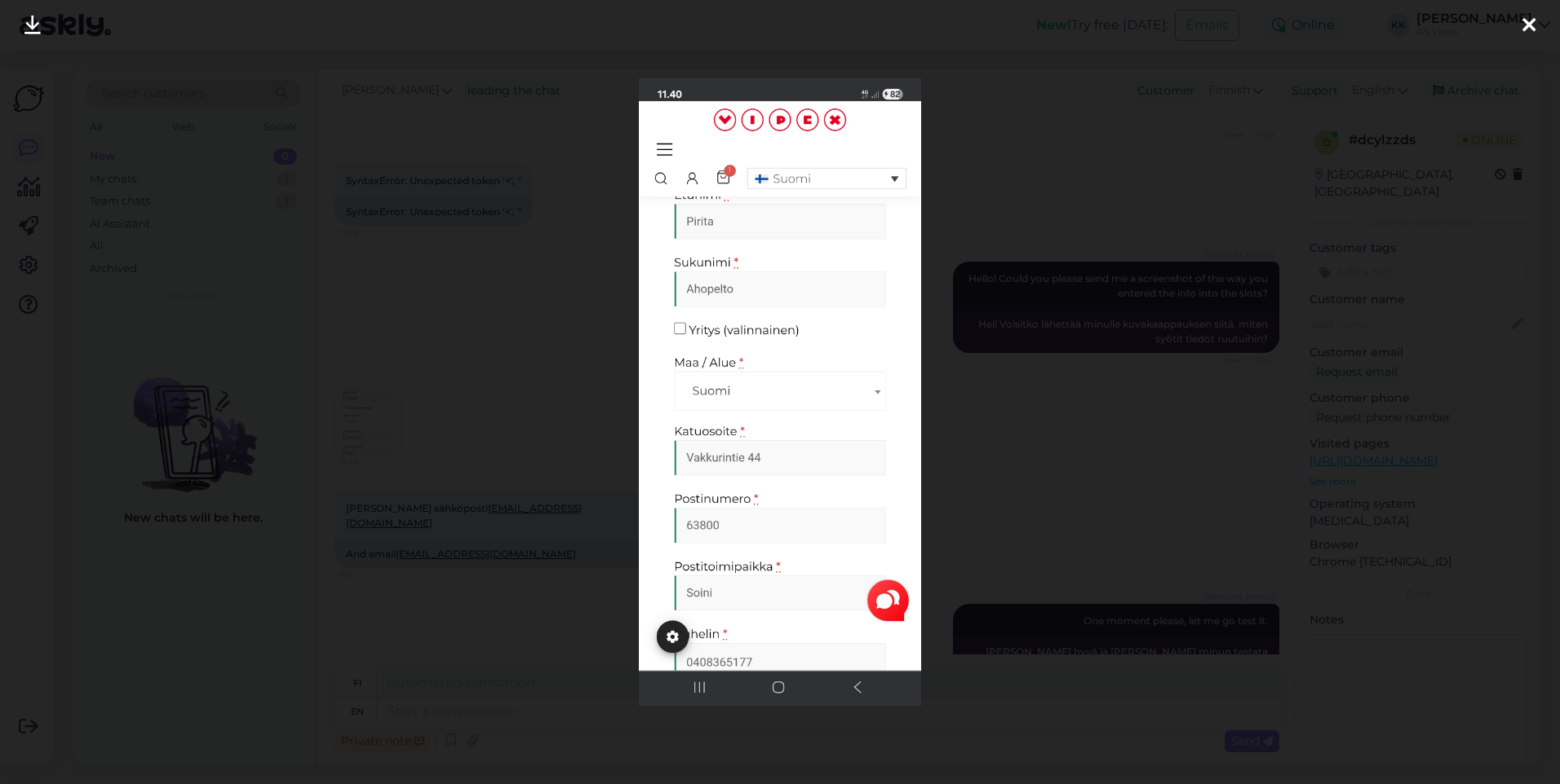
click at [1090, 283] on div at bounding box center [780, 392] width 1560 height 784
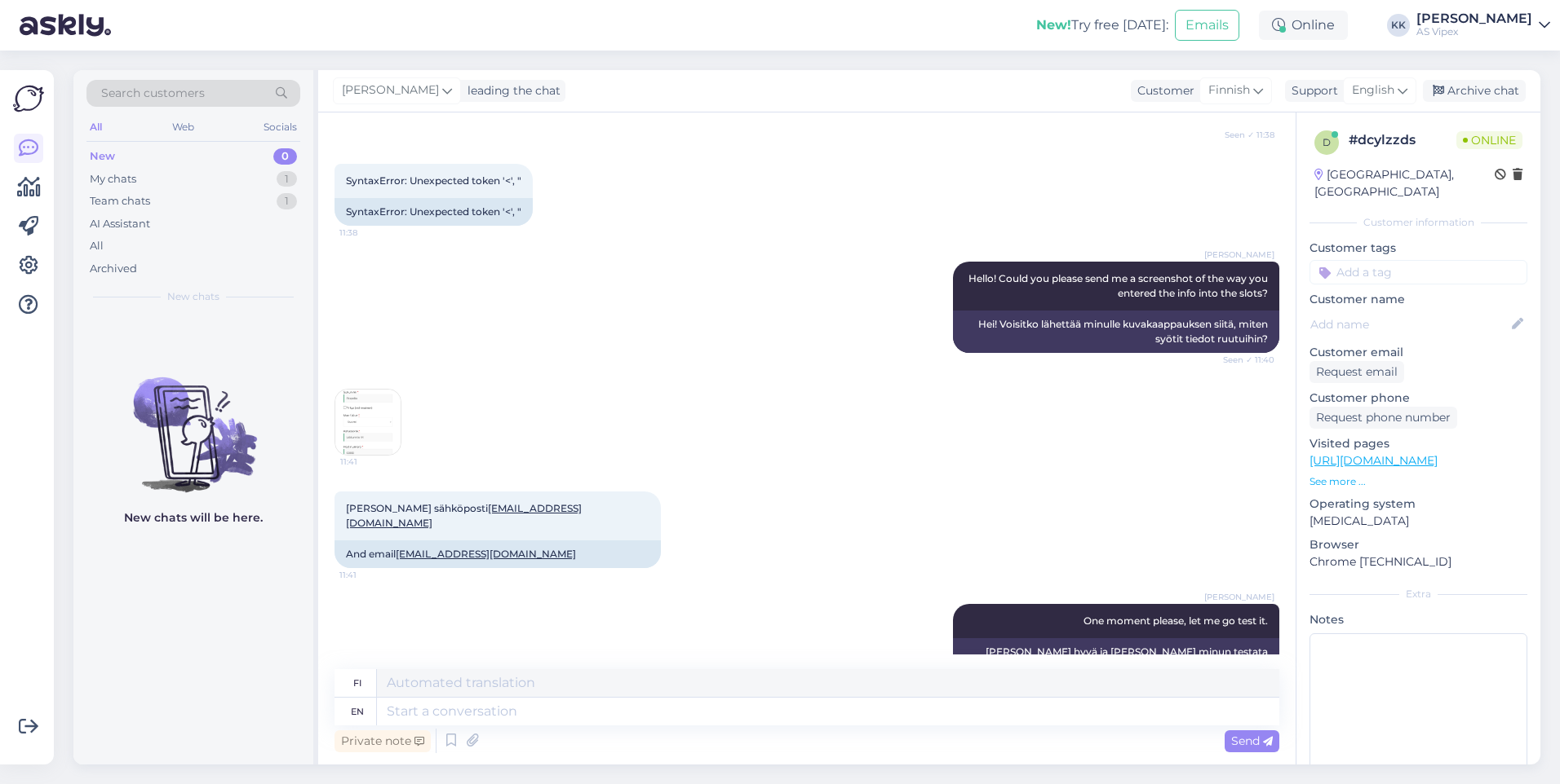
click at [316, 421] on div "Search customers All Web Socials New 0 My chats 1 Team chats 1 AI Assistant All…" at bounding box center [195, 417] width 245 height 694
click at [377, 414] on img at bounding box center [368, 422] width 65 height 65
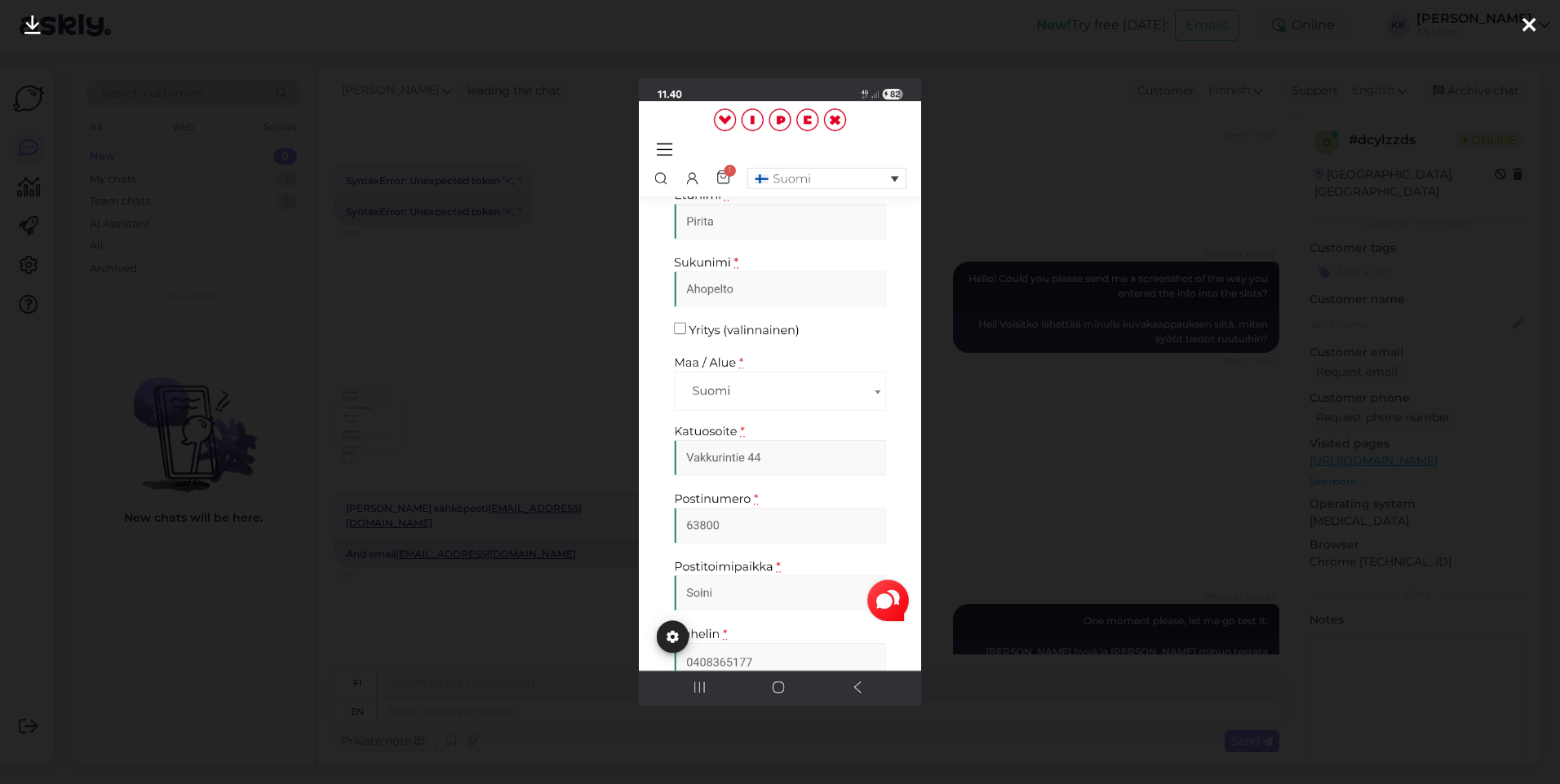
click at [1020, 470] on div at bounding box center [780, 392] width 1560 height 784
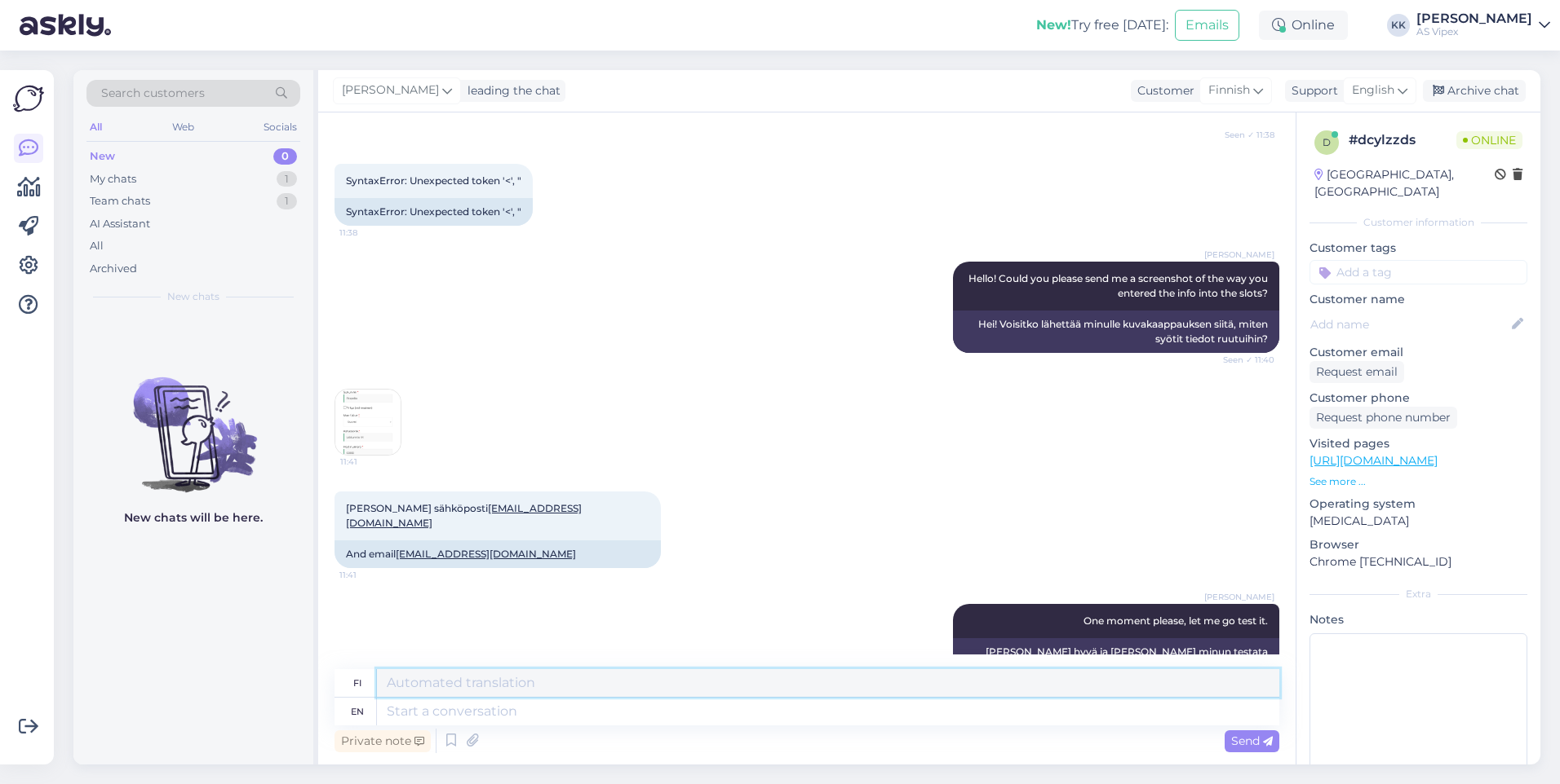
click at [679, 696] on textarea at bounding box center [828, 683] width 902 height 28
click at [668, 716] on textarea at bounding box center [828, 711] width 902 height 28
type textarea "Did yo"
type textarea "Tekikö"
type textarea "Did you e"
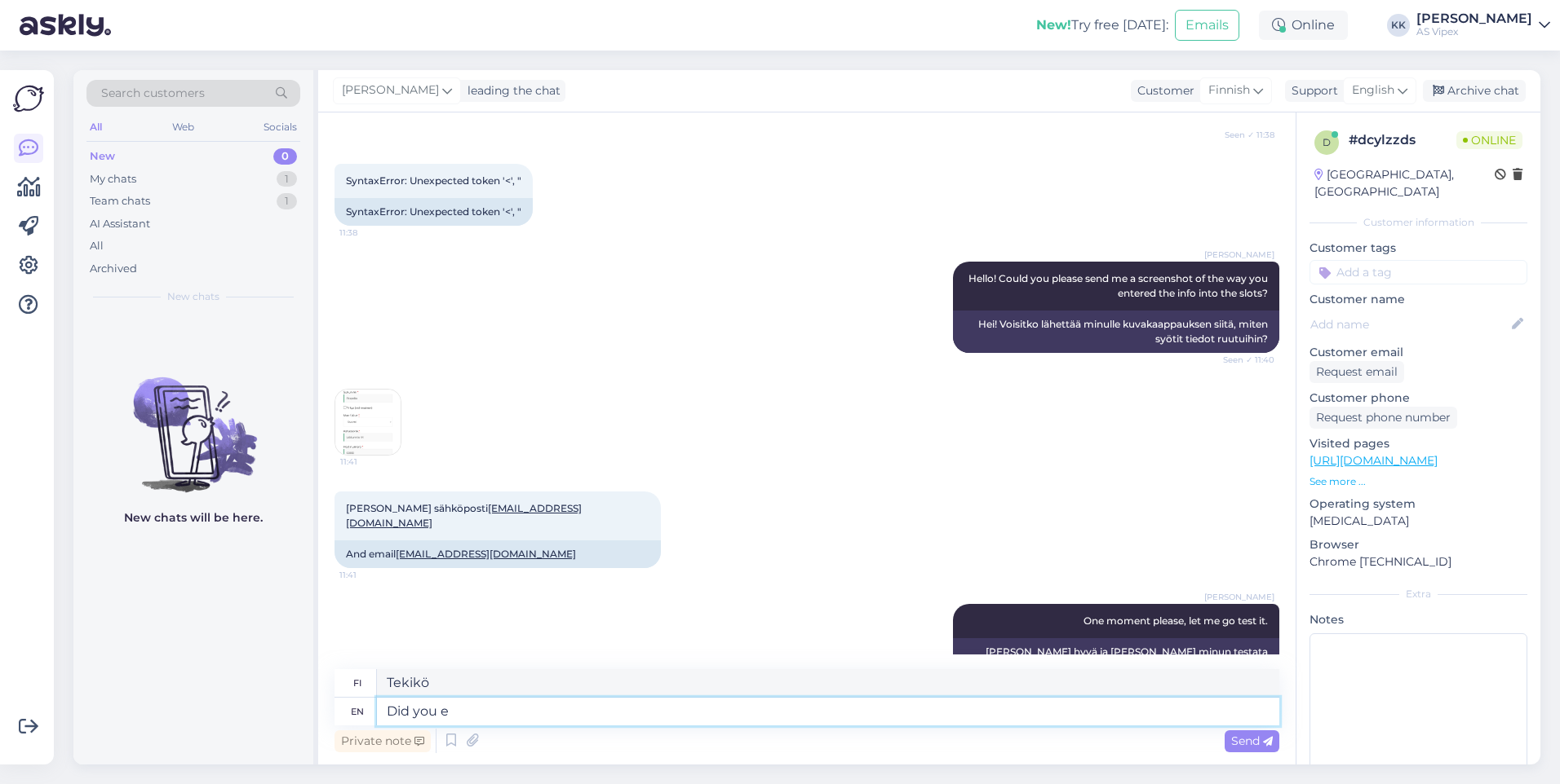
type textarea "Teitkö"
type textarea "Did you enter"
type textarea "Syötitkö sisään"
type textarea "Did you enter the"
type textarea "W"
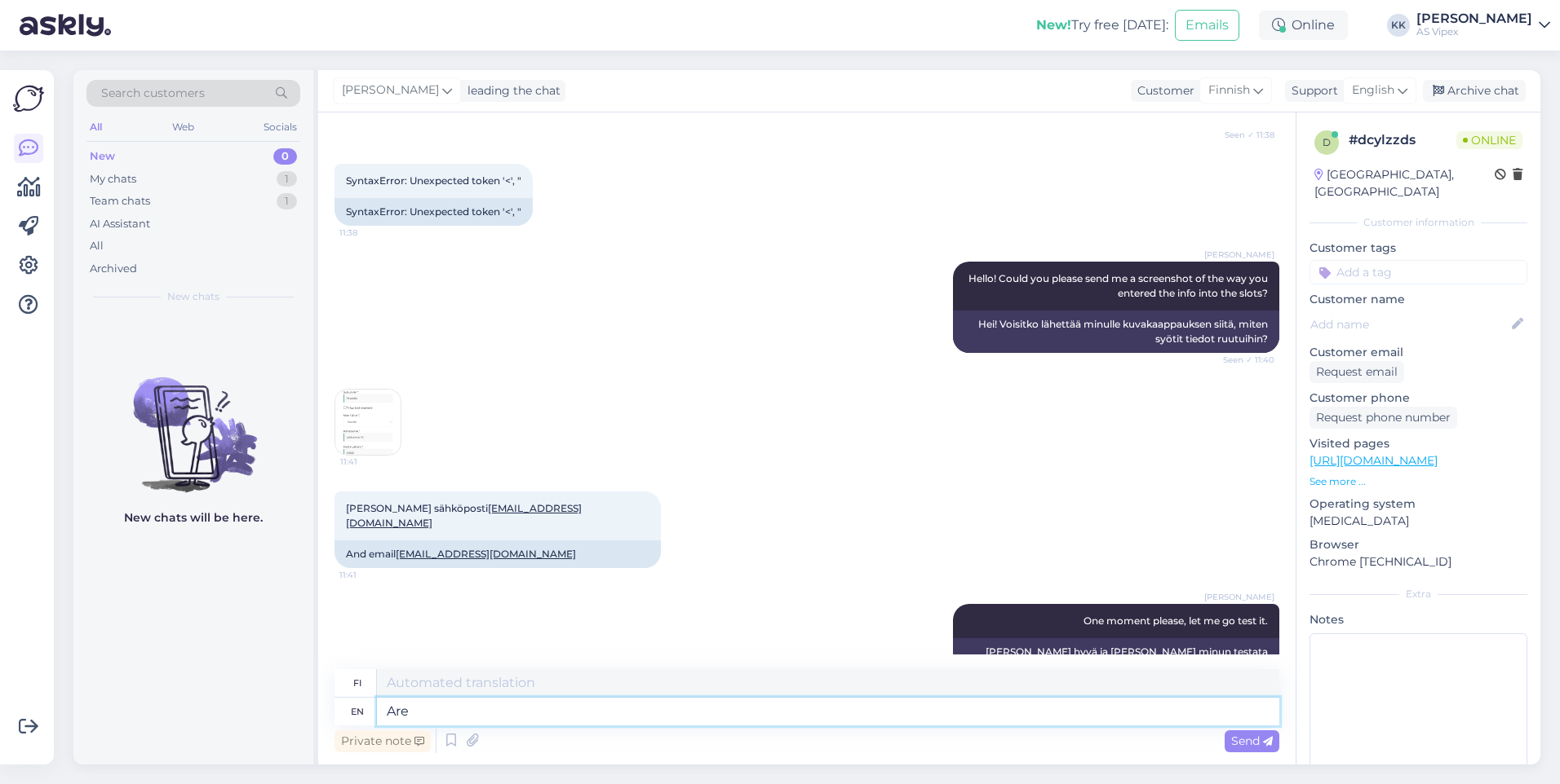
type textarea "Are y"
type textarea "Ovatko"
type textarea "Are you t"
type textarea "Oletko sinä"
type textarea "Are you tryin"
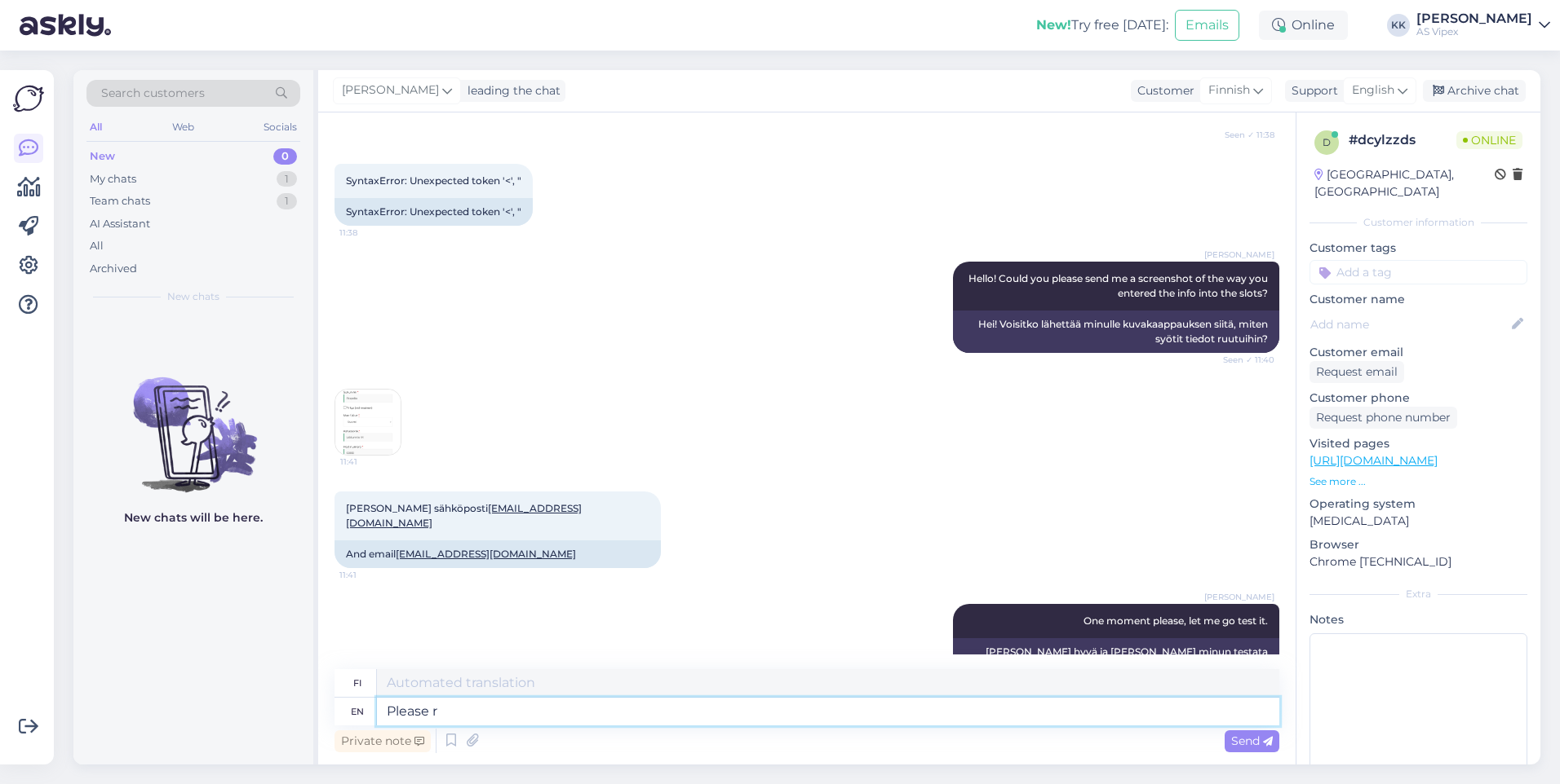
type textarea "Please re"
type textarea "Ole hyvä"
type textarea "Please refresh t"
type textarea "Päivitä"
type textarea "Please refresh the site and"
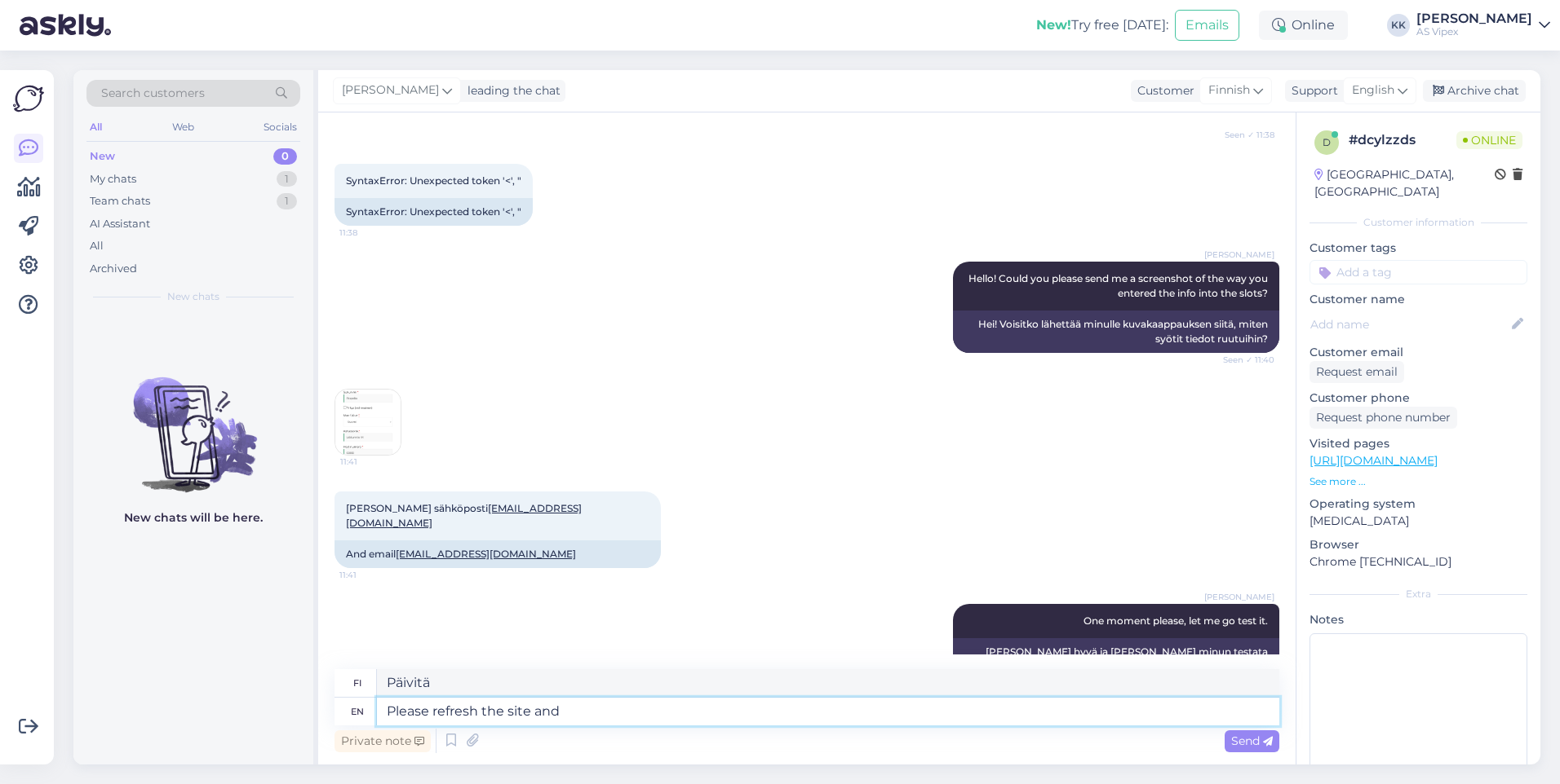
type textarea "Päivitä sivusto"
type textarea "Please refresh the site and tr"
type textarea "Päivitä sivusto ja"
type textarea "Please refresh the site and try aga"
type textarea "Päivitä sivusto ja yritä uudelleen"
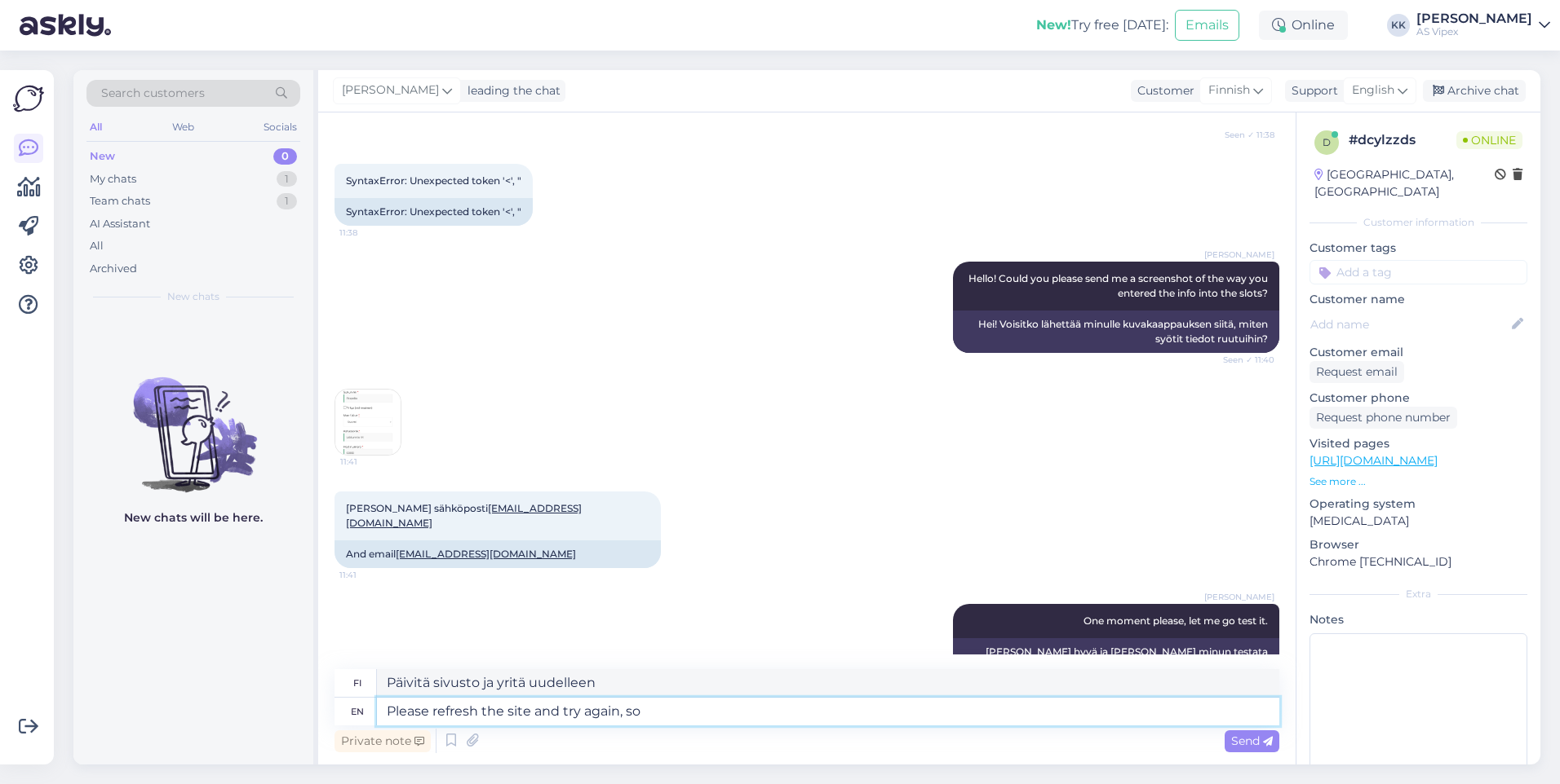
type textarea "Please refresh the site and try again, som"
type textarea "Päivitä sivusto ja yritä uudelleen."
type textarea "Please refresh the site and try again. Maybe tha"
type textarea "Päivitä sivusto ja yritä uudelleen. Ehkä."
type textarea "Please refresh the site and try again. Maybe that wi"
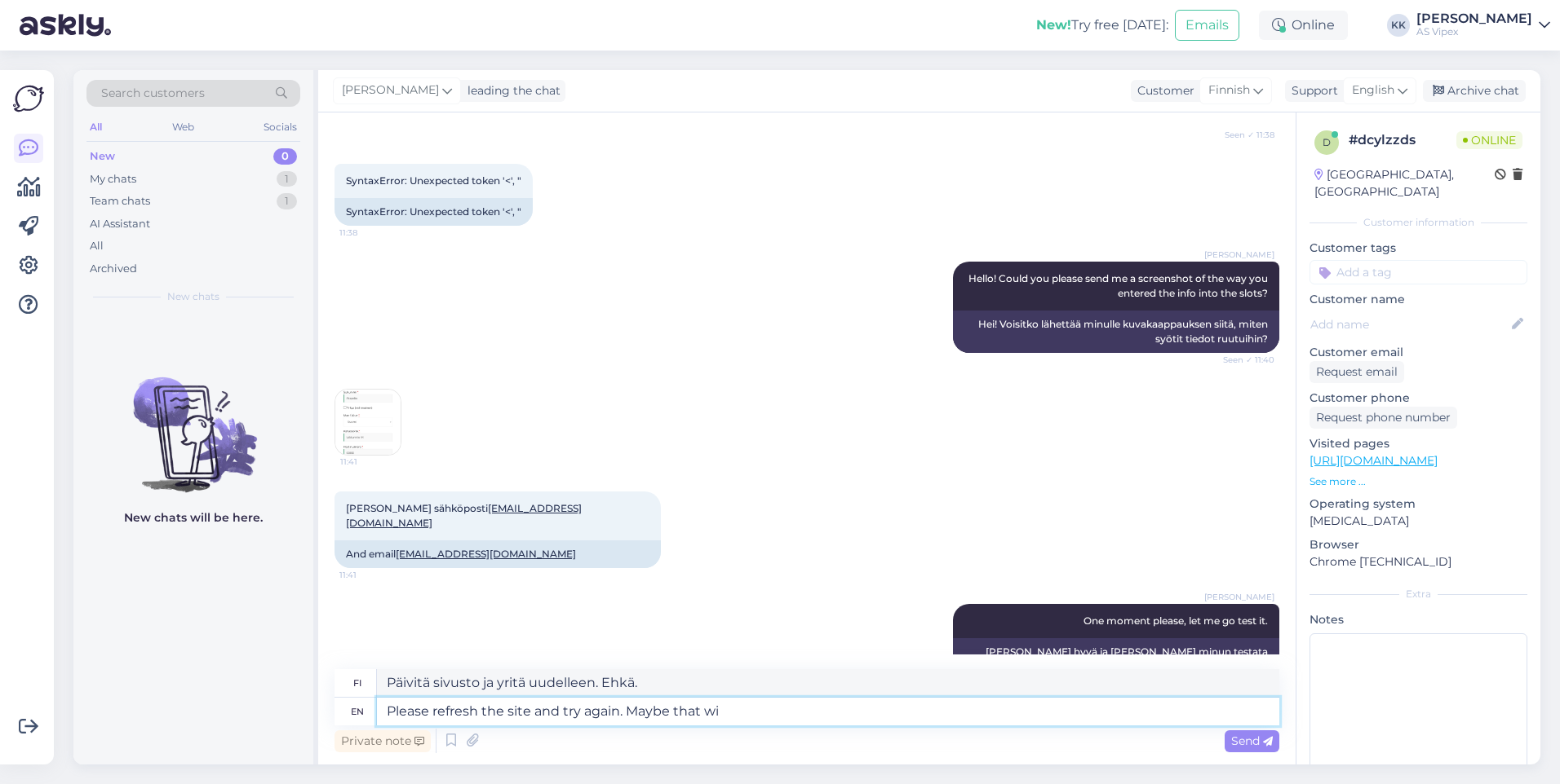
type textarea "Päivitä sivusto ja yritä uudelleen. Ehkä se"
type textarea "Please refresh the site and try again. Maybe that will fix"
type textarea "Päivitä sivusto ja yritä uudelleen. Ehkä se auttaa."
type textarea "Please refresh the site and try again. Maybe that will fix it"
type textarea "Päivitä sivusto ja yritä uudelleen. Ehkä se korjaa ongelman."
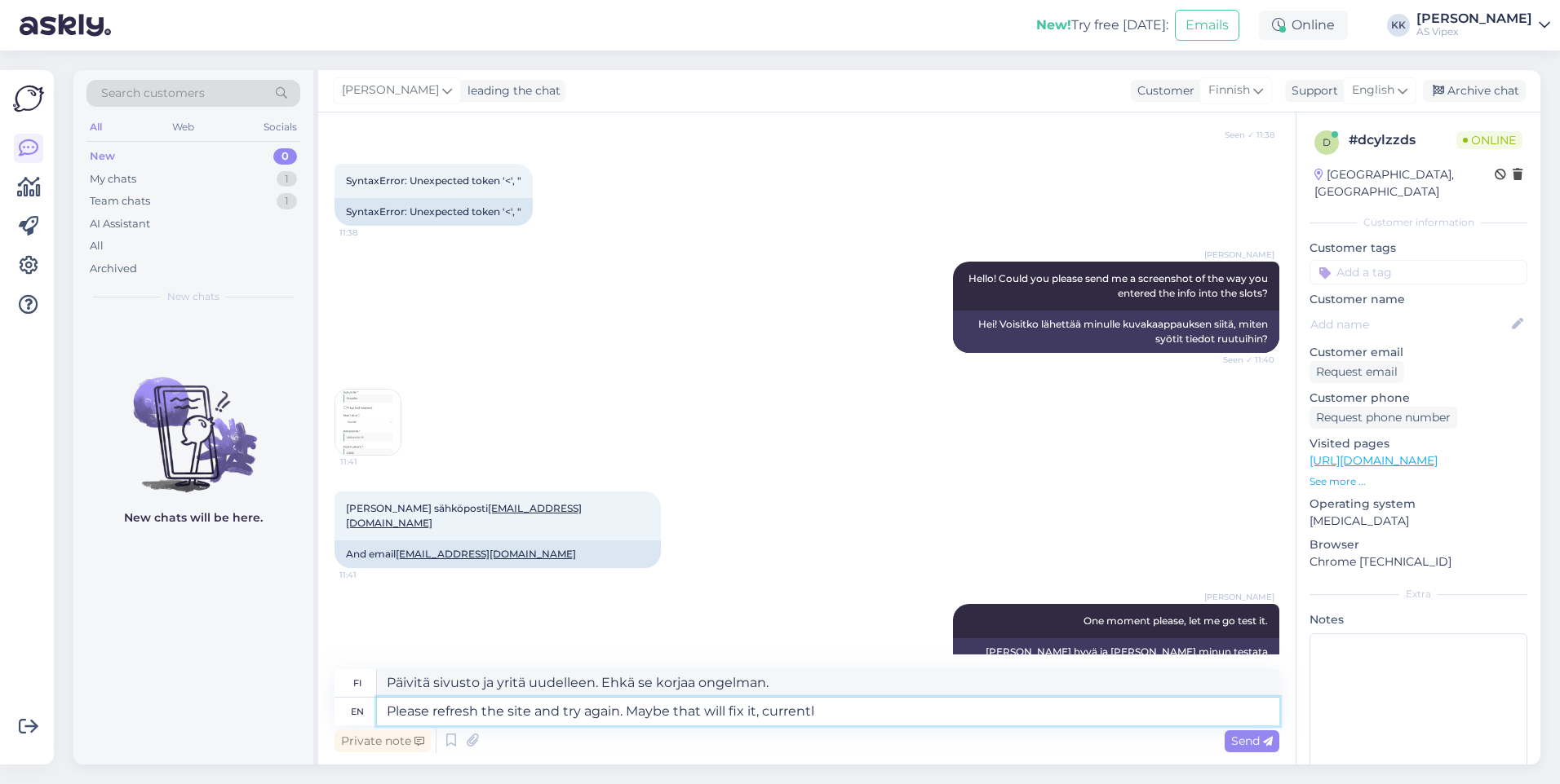
type textarea "Please refresh the site and try again. Maybe that will fix it, currentl"
type textarea "Päivitä sivusto ja yritä uudelleen. Ehkä se korjaa ongelman tällä hetkellä."
type textarea "Please refresh the site and try again. Maybe that will fix it, currently i s"
type textarea "Päivitä sivusto ja yritä uudelleen. Ehkä se korjaa ongelman, tällä hetkellä min…"
type textarea "Please refresh the site and try again. Maybe that will fix it, currently i see"
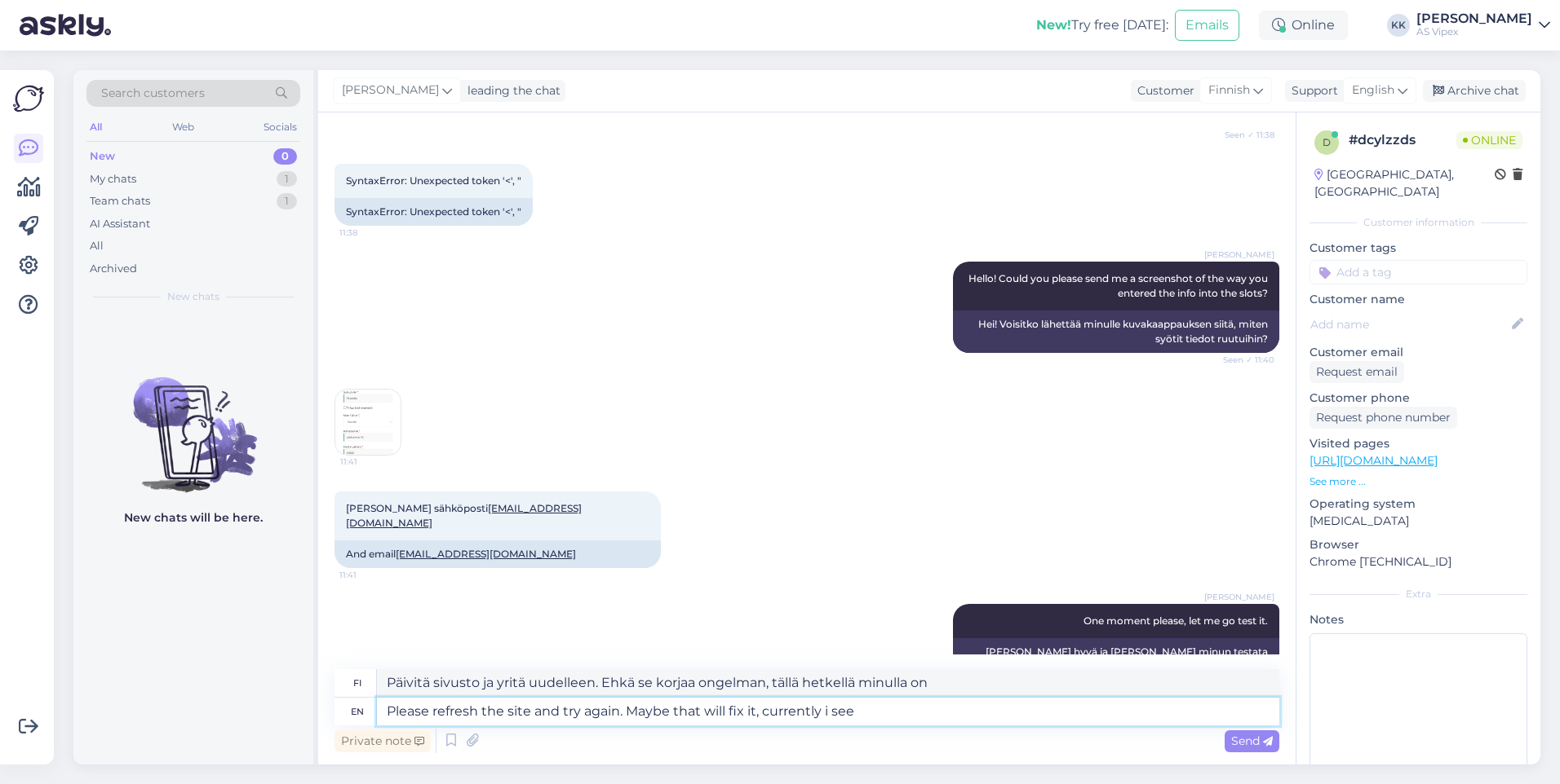
type textarea "Päivitä sivusto ja yritä uudelleen. Ehkä se korjaa ongelman, tällä hetkellä näe…"
type textarea "Please refresh the site and try again. Maybe that will fix it, currently i see …"
type textarea "Päivitä sivusto ja yritä uudelleen. Ehkä se korjaa ongelman, tällä hetkellä en …"
type textarea "Please refresh the site and try again. Maybe that will fix it, currently i see …"
type textarea "Päivitä sivusto ja yritä uudelleen. Ehkä se korjaa ongelman, tällä hetkellä en …"
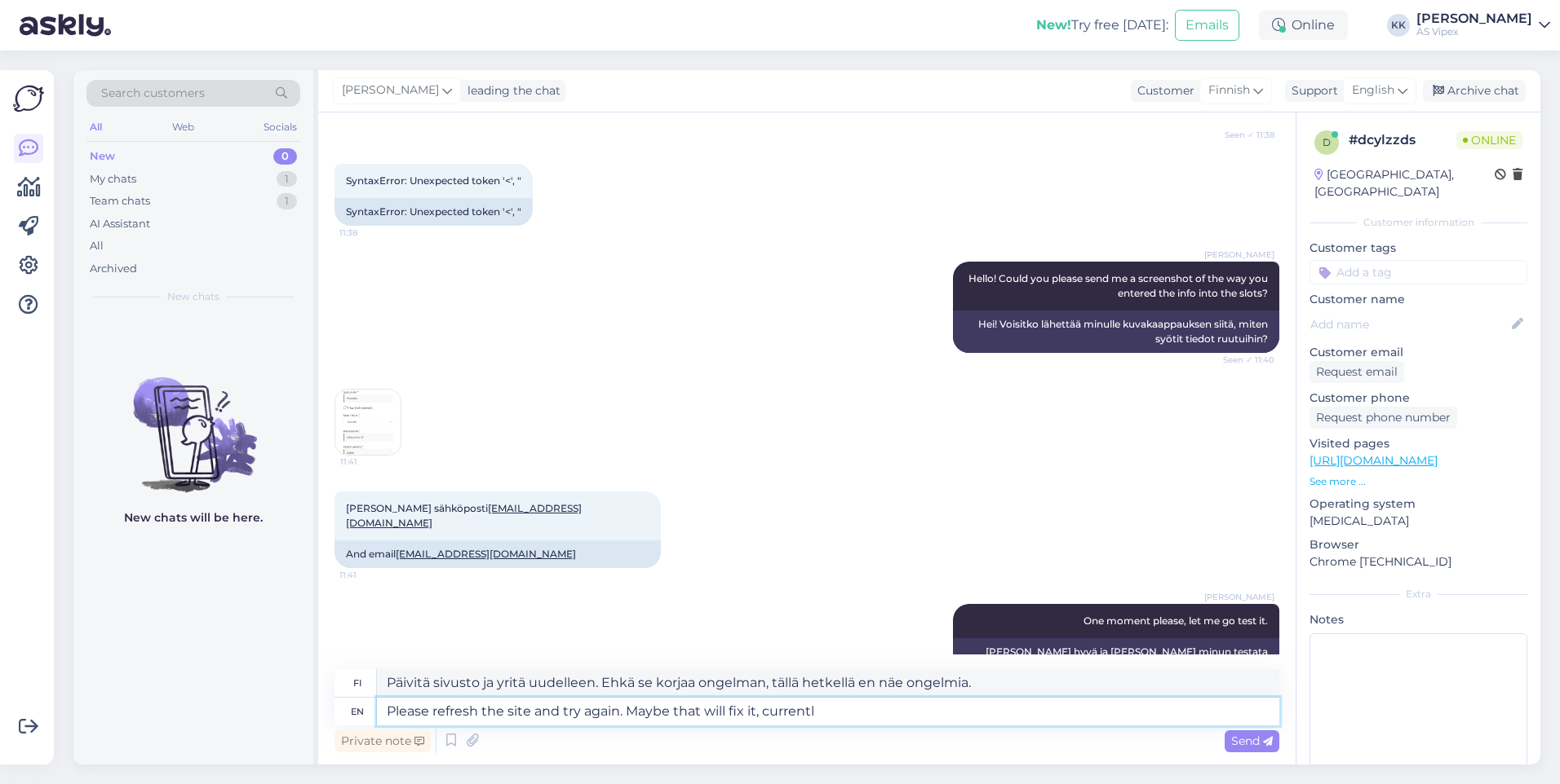
type textarea "Please refresh the site and try again. Maybe that will fix it, current"
type textarea "Päivitä sivusto ja yritä uudelleen. Ehkä se korjaa ongelman, tällä hetkellä näe…"
type textarea "Please refresh the site and try again. Maybe that will fix it, curre"
type textarea "Päivitä sivusto ja yritä uudelleen. Ehkä se korjaa ongelman tällä hetkellä."
type textarea "Please refresh the site and try again. Maybe that will fix it, cur"
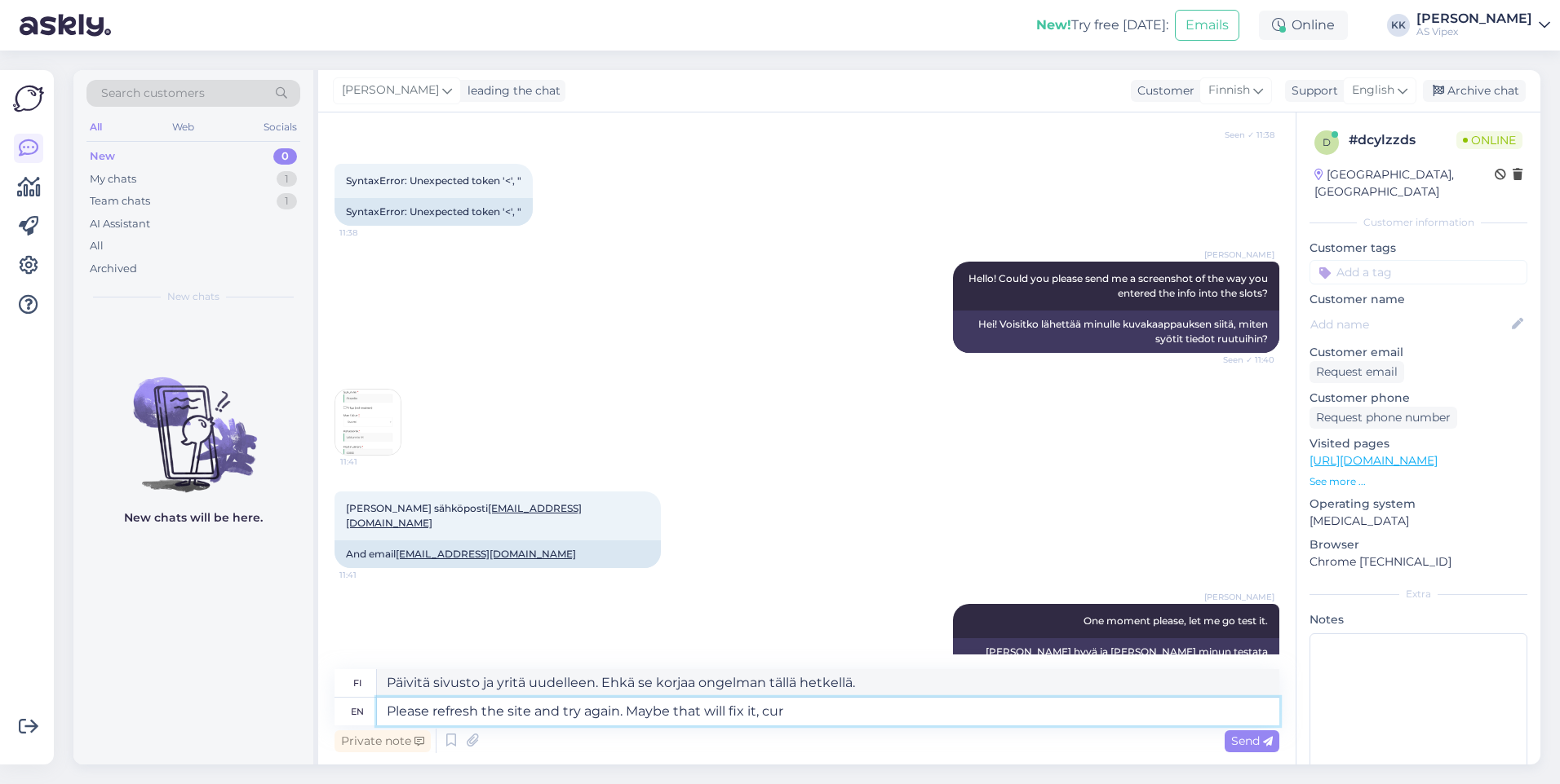
type textarea "Päivitä sivusto ja yritä uudelleen. Ehkä se korjaa ongelman, tällä hetkellä min…"
type textarea "Please refresh the site and try again. Maybe that will fix it,"
type textarea "Päivitä sivusto ja yritä uudelleen. Ehkä se korjaa ongelman."
type textarea "Please refresh the site and try again. Maybe that will fix it, i tried it"
type textarea "Päivitä sivusto ja yritä uudelleen. Ehkä se korjaa ongelman, kokeilin itse."
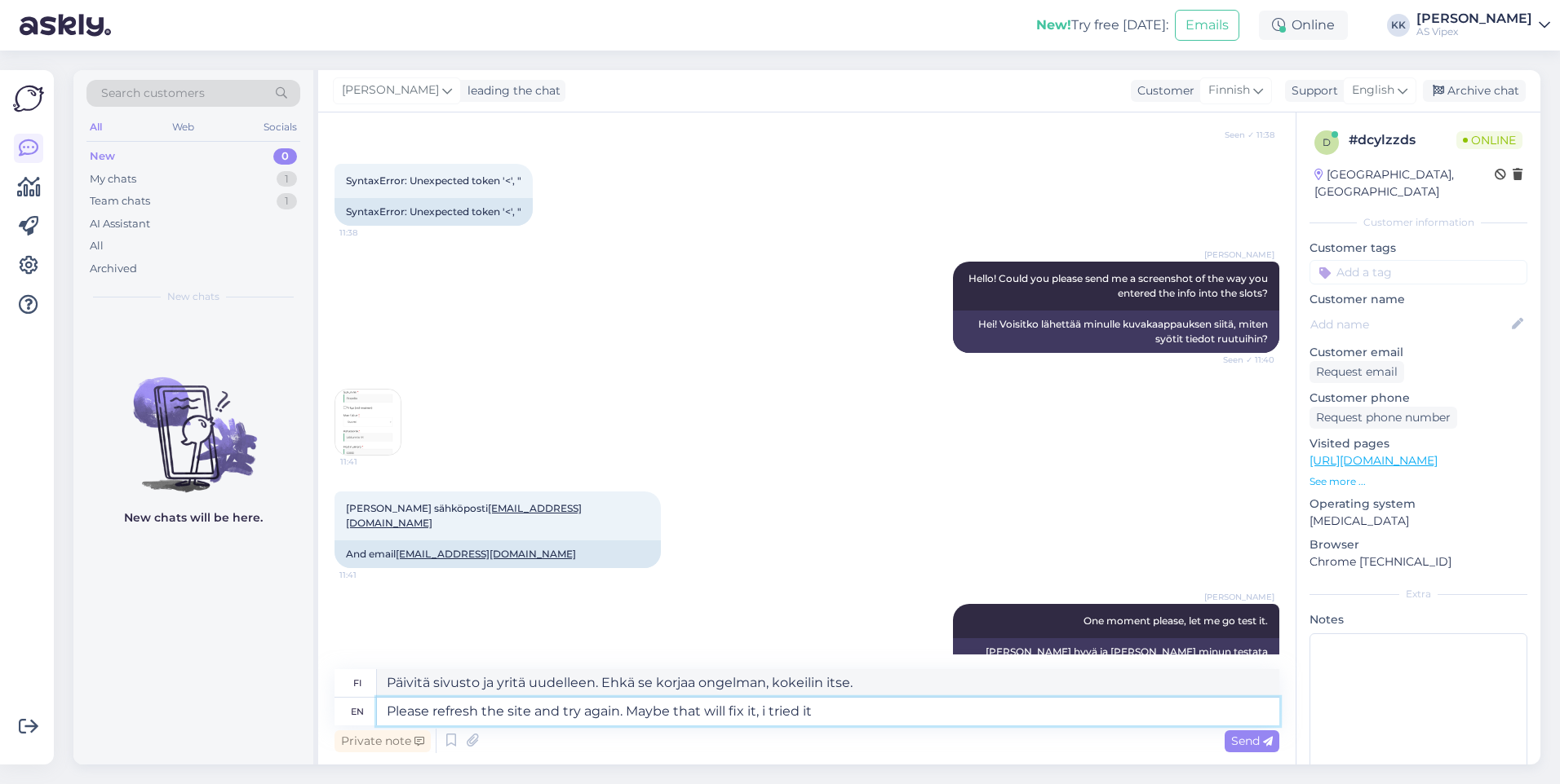
type textarea "Please refresh the site and try again. Maybe that will fix it, i tried it a"
type textarea "Päivitä sivusto ja yritä uudelleen. Ehkä se korjaa ongelman, kokeilin sitä."
type textarea "Please refresh the site and try again. Maybe that will fix it, i tried it and it"
type textarea "Päivitä sivusto ja yritä uudelleen. Ehkä se korjaa ongelman, kokeilin [PERSON_N…"
type textarea "Please refresh the site and try again. Maybe that will fix it, i tried it and i…"
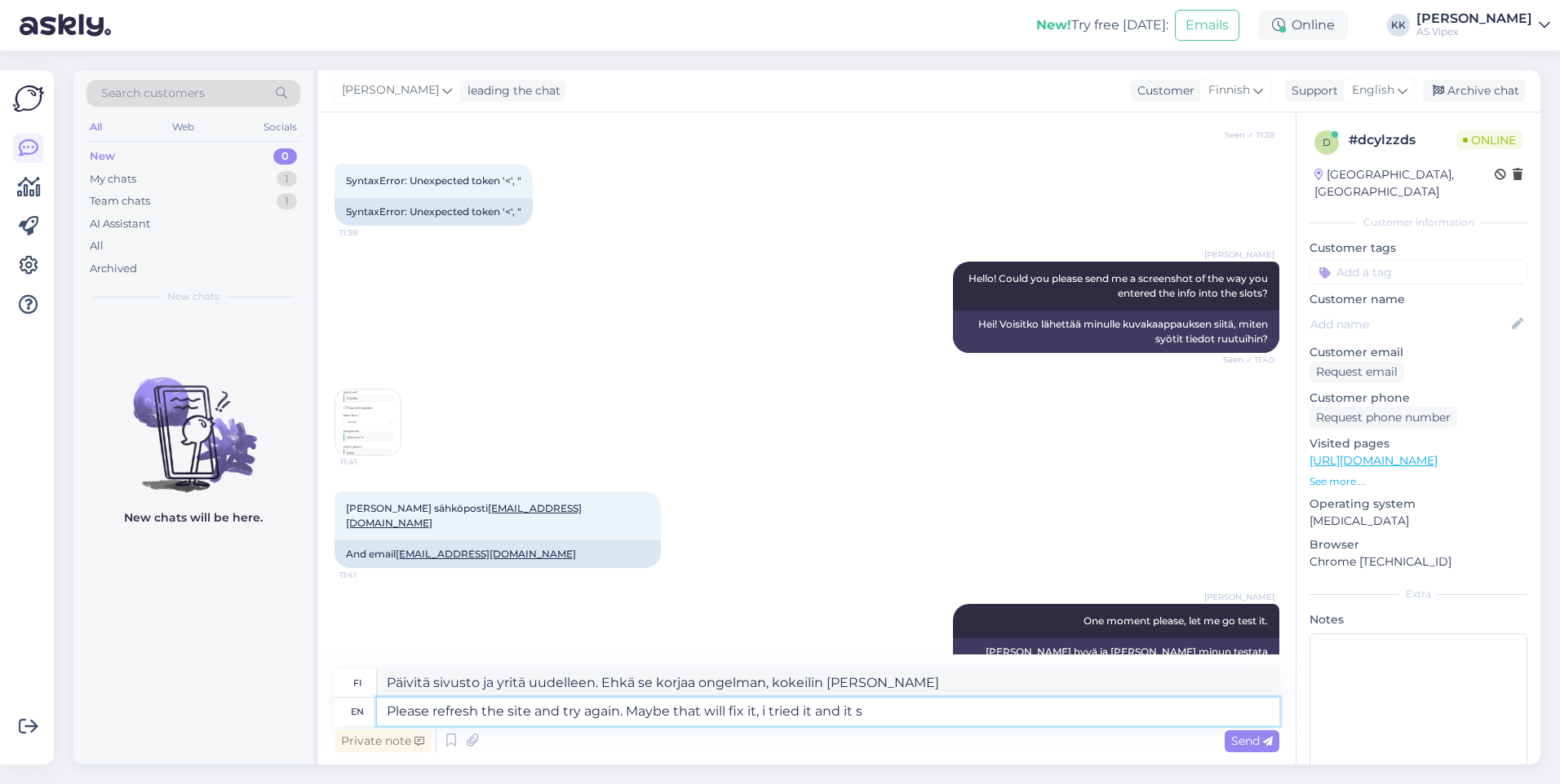
type textarea "Päivitä sivusto ja yritä uudelleen. Ehkä se korjaa ongelman, kokeilin [PERSON_N…"
type textarea "Please refresh the site and try again. Maybe that will fix it, i tried it and i…"
type textarea "Päivitä sivusto ja yritä uudelleen. Ehkä se korjaa ongelman, kokeilin sitä [PER…"
type textarea "Please refresh the site and try again. Maybe that will fix it, i tried it and i…"
type textarea "Päivitä sivusto ja yritä uudelleen. Ehkä se korjaa ongelman, kokeilin sitä [PER…"
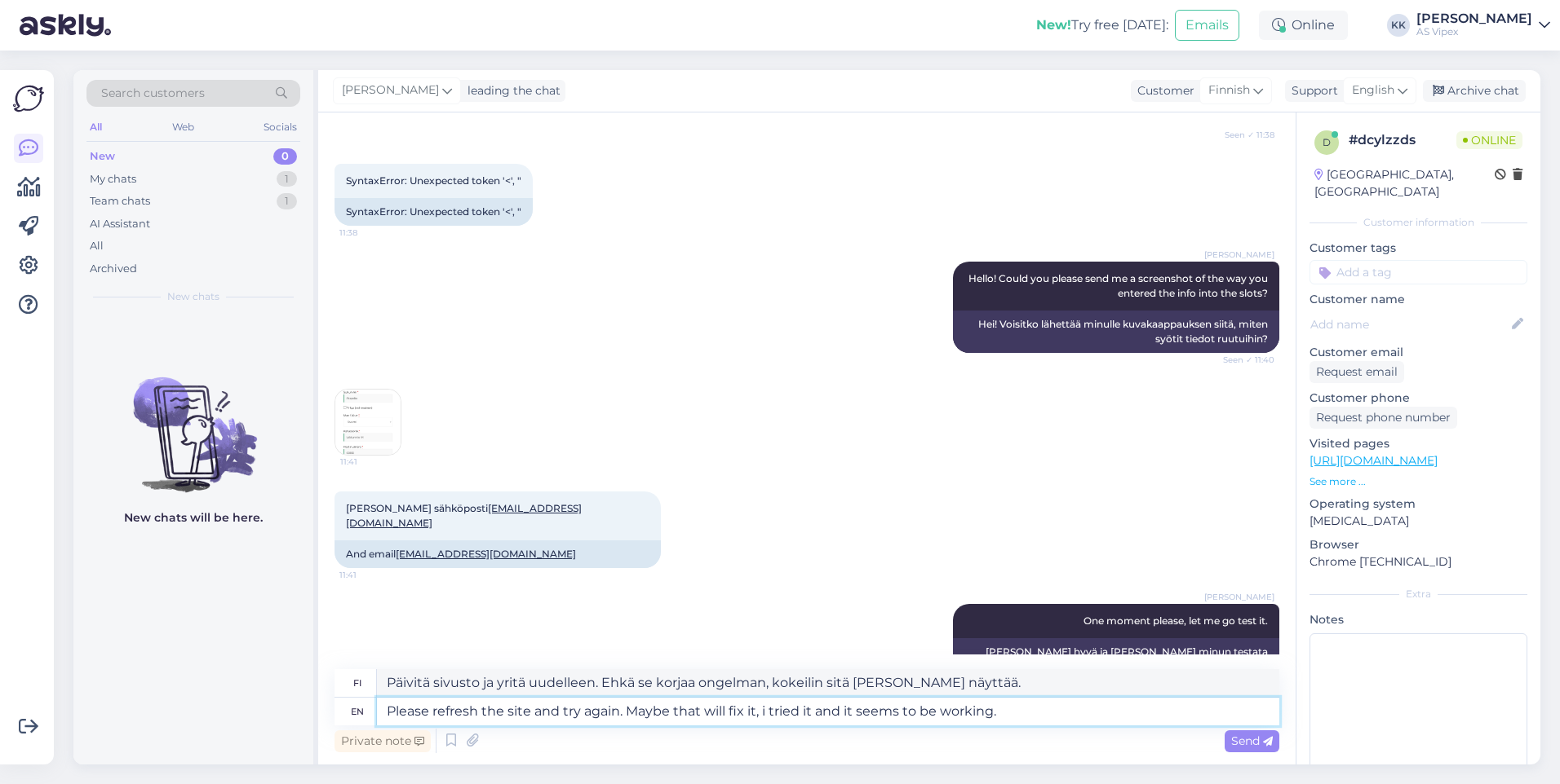
type textarea "Please refresh the site and try again. Maybe that will fix it, i tried it and i…"
type textarea "Päivitä sivusto ja yritä uudelleen. Ehkä se korjaa ongelman, kokeilin [PERSON_N…"
type textarea "Please refresh the site and try again. Maybe that will fix it, i tried it and i…"
type textarea "Päivitä sivusto ja yritä uudelleen. Ehkä se korjaa ongelman, kokeilin [PERSON_N…"
type textarea "Please refresh the site and try again. Maybe that will fix it, i tried it and i…"
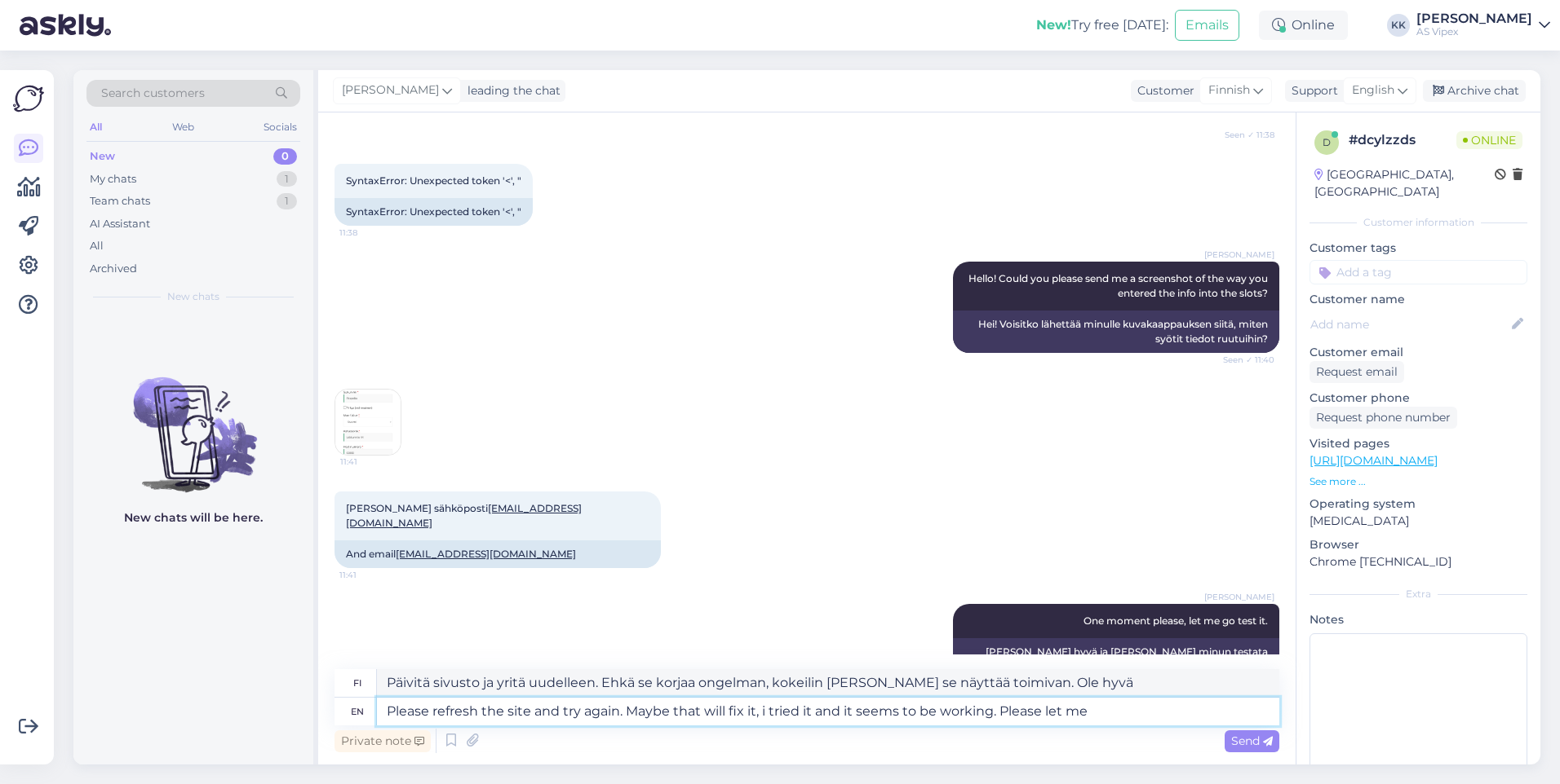
type textarea "Päivitä sivusto ja yritä uudelleen. Ehkä se korjaa ongelman, kokeilin [PERSON_N…"
type textarea "Please refresh the site and try again. Maybe that will fix it, i tried it and i…"
type textarea "Päivitä sivusto ja yritä uudelleen. Ehkä se korjaa ongelman, kokeilin [PERSON_N…"
type textarea "Please refresh the site and try again. Maybe that will fix it, i tried it and i…"
type textarea "Päivitä sivusto ja yritä uudelleen. Ehkä se korjaa ongelman, kokeilin [PERSON_N…"
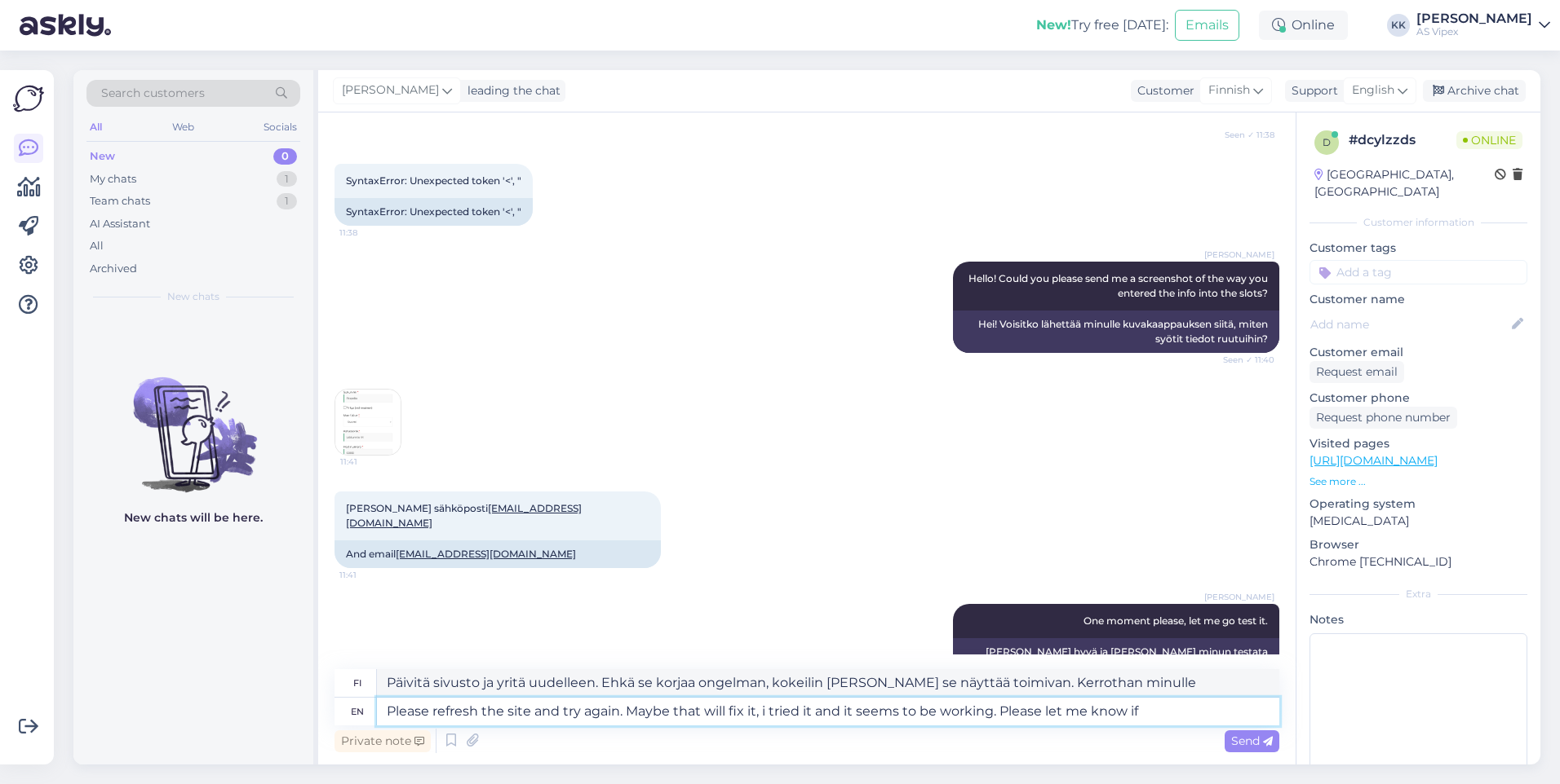
type textarea "Please refresh the site and try again. Maybe that will fix it, i tried it and i…"
type textarea "Päivitä sivusto ja yritä uudelleen. Ehkä se korjaa ongelman, kokeilin [PERSON_N…"
type textarea "Please refresh the site and try again. Maybe that will fix it, i tried it and i…"
type textarea "Päivitä sivusto ja yritä uudelleen. Ehkä se korjaa ongelman, kokeilin [PERSON_N…"
type textarea "Please refresh the site and try again. Maybe that will fix it, i tried it and i…"
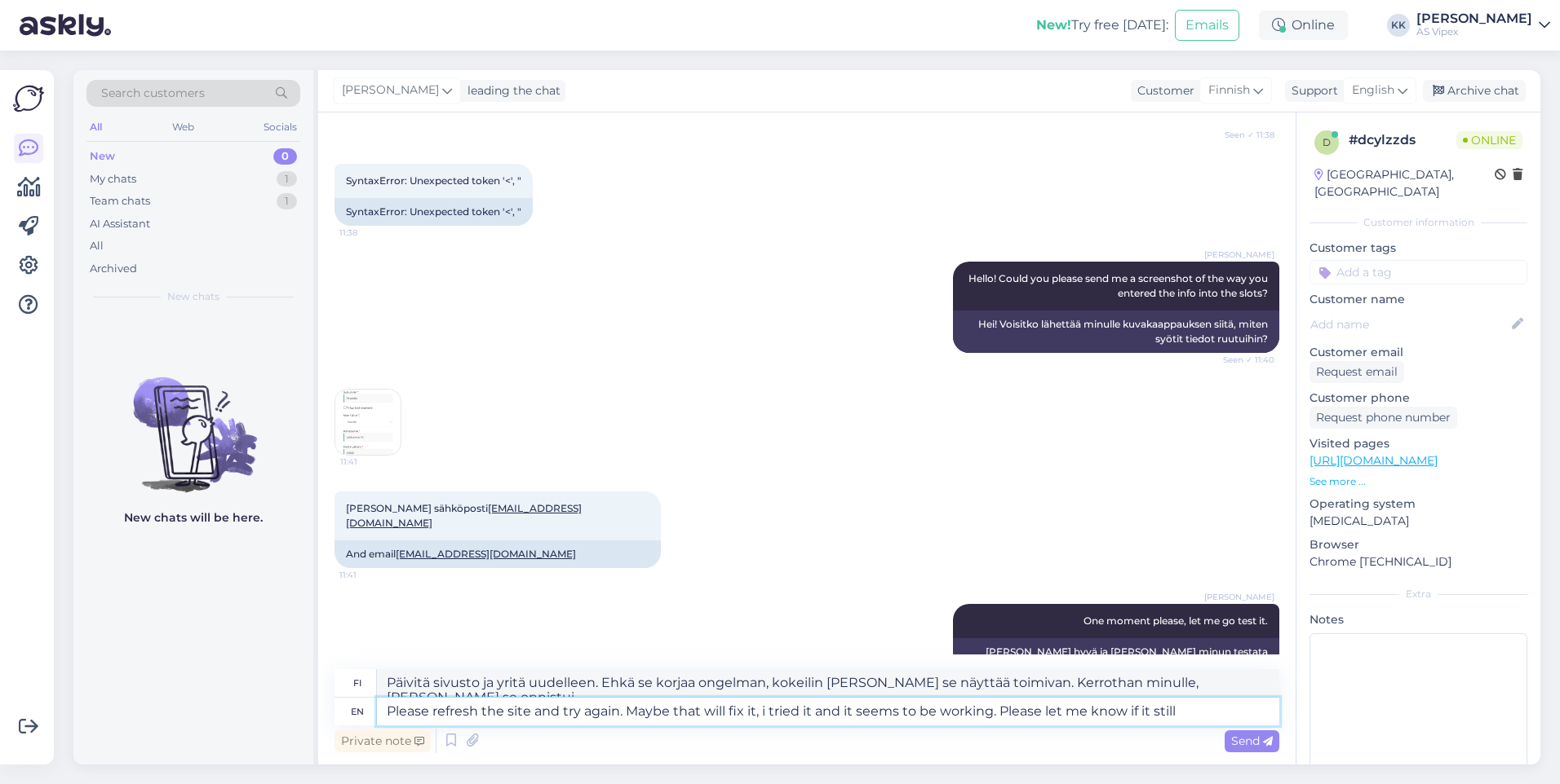
type textarea "Päivitä sivusto ja yritä uudelleen. Ehkä se korjaa ongelman, kokeilin [PERSON_N…"
type textarea "Please refresh the site and try again. Maybe that will fix it, i tried it and i…"
type textarea "Päivitä sivusto ja yritä uudelleen. Ehkä se korjaa ongelman, kokeilin [PERSON_N…"
type textarea "Please refresh the site and try again. Maybe that will fix it, i tried it and i…"
type textarea "Päivitä sivusto ja yritä uudelleen. Ehkä se korjaa ongelman, kokeilin [PERSON_N…"
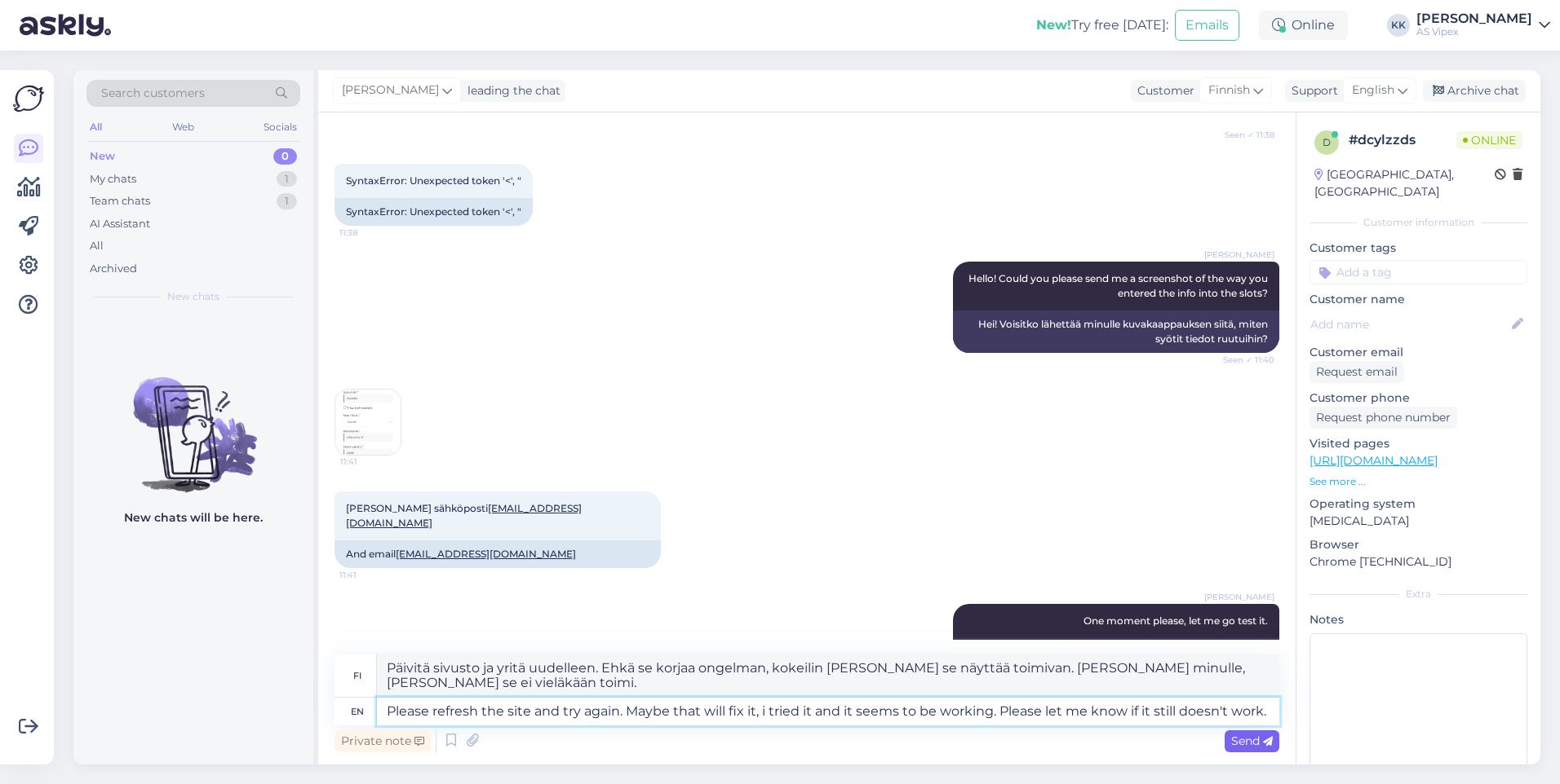
type textarea "Please refresh the site and try again. Maybe that will fix it, i tried it and i…"
click at [1228, 747] on div "Send" at bounding box center [1252, 741] width 55 height 22
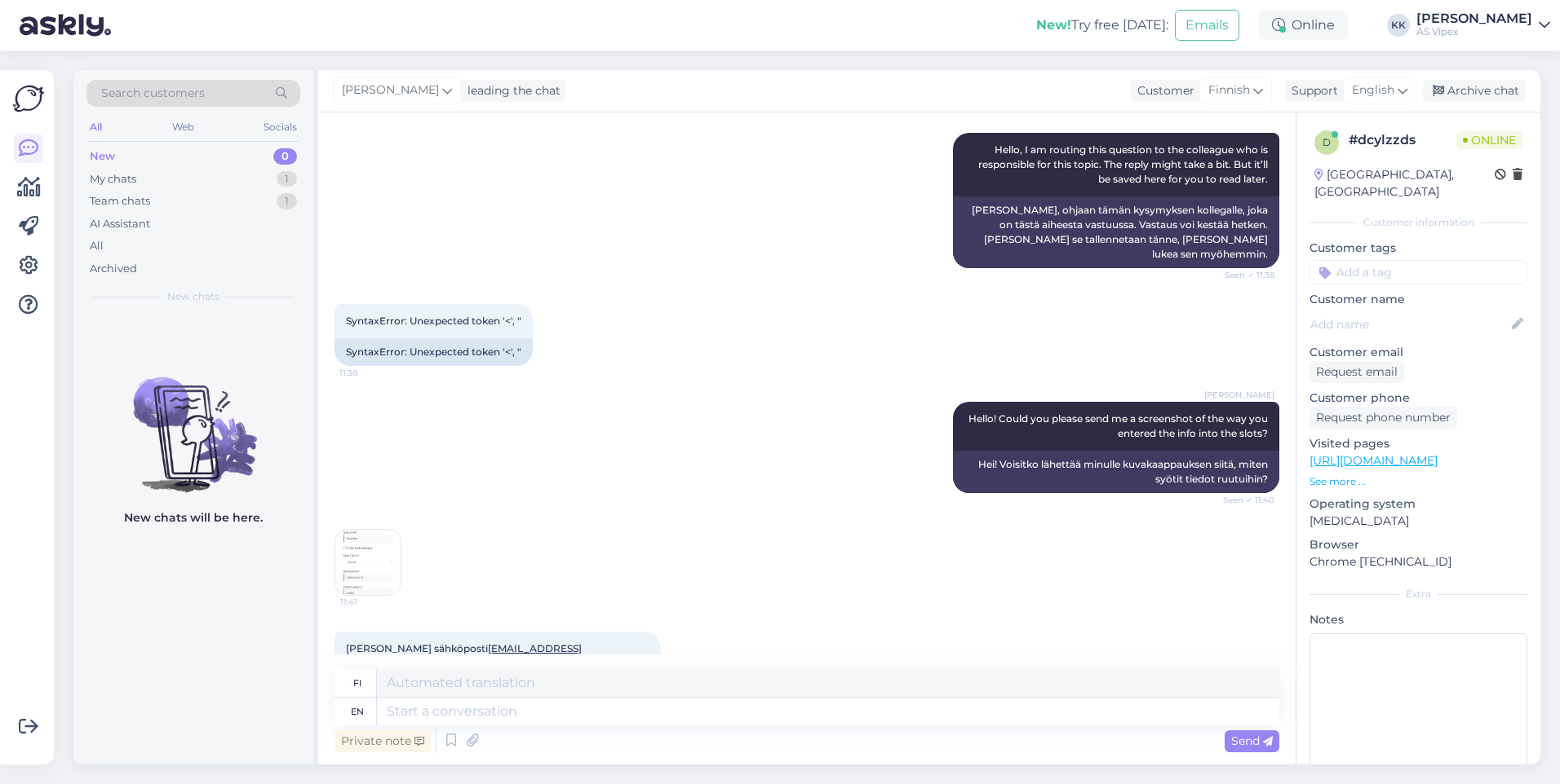
scroll to position [180, 0]
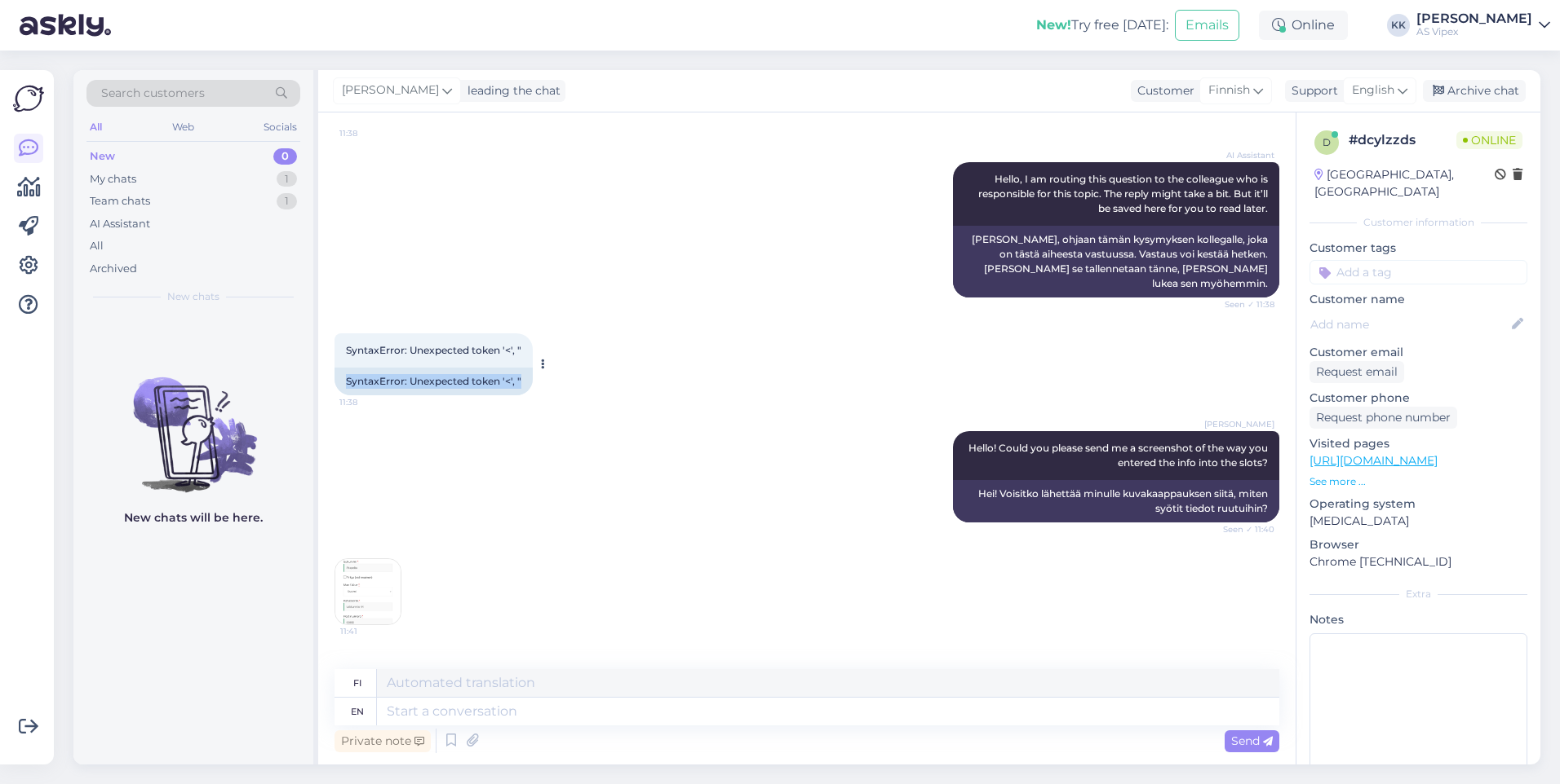
drag, startPoint x: 349, startPoint y: 369, endPoint x: 520, endPoint y: 367, distance: 171.0
click at [520, 367] on div "SyntaxError: Unexpected token '<', "" at bounding box center [433, 381] width 198 height 28
copy div "SyntaxError: Unexpected token '<', ""
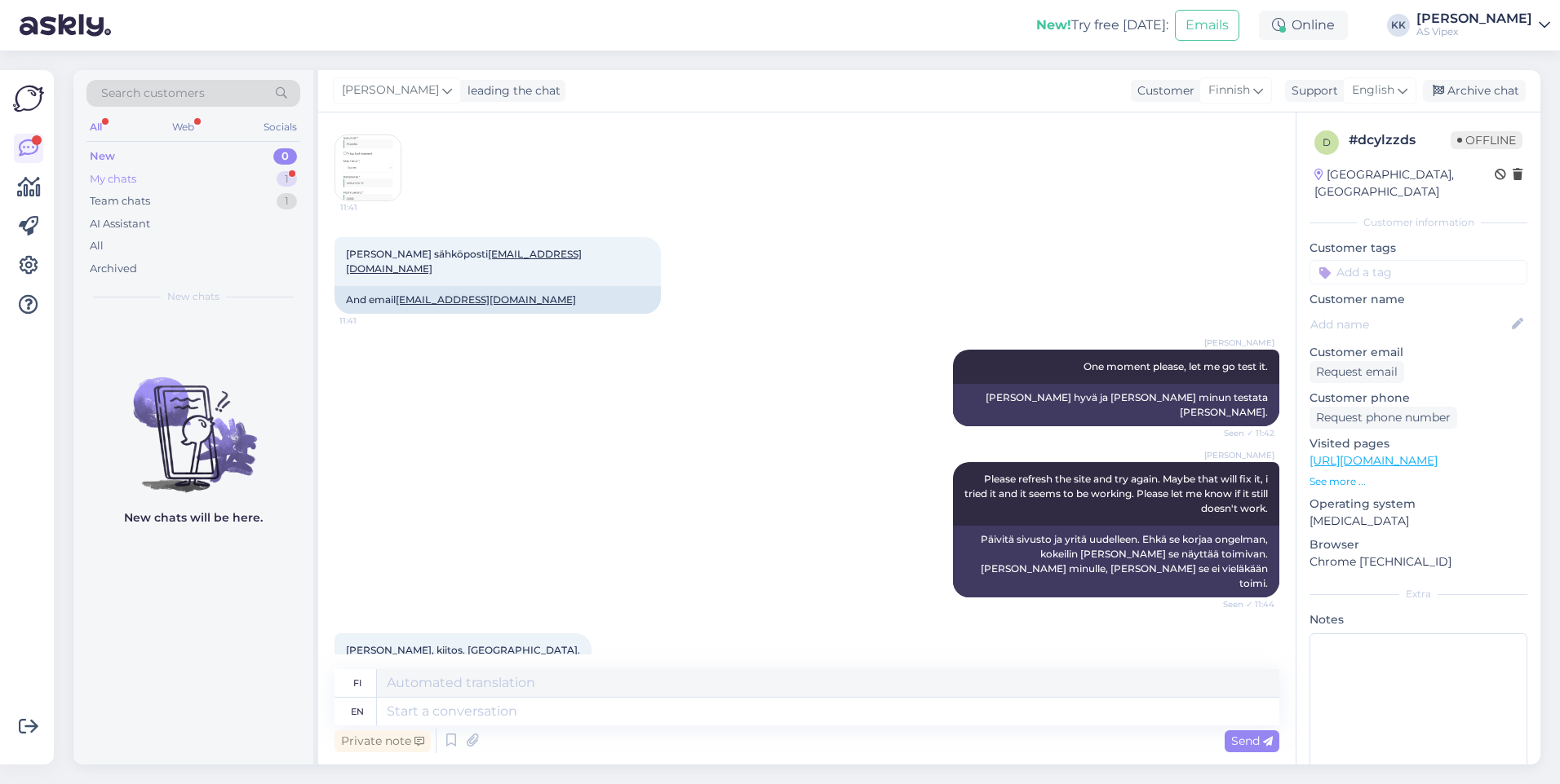
click at [225, 185] on div "My chats 1" at bounding box center [193, 178] width 213 height 22
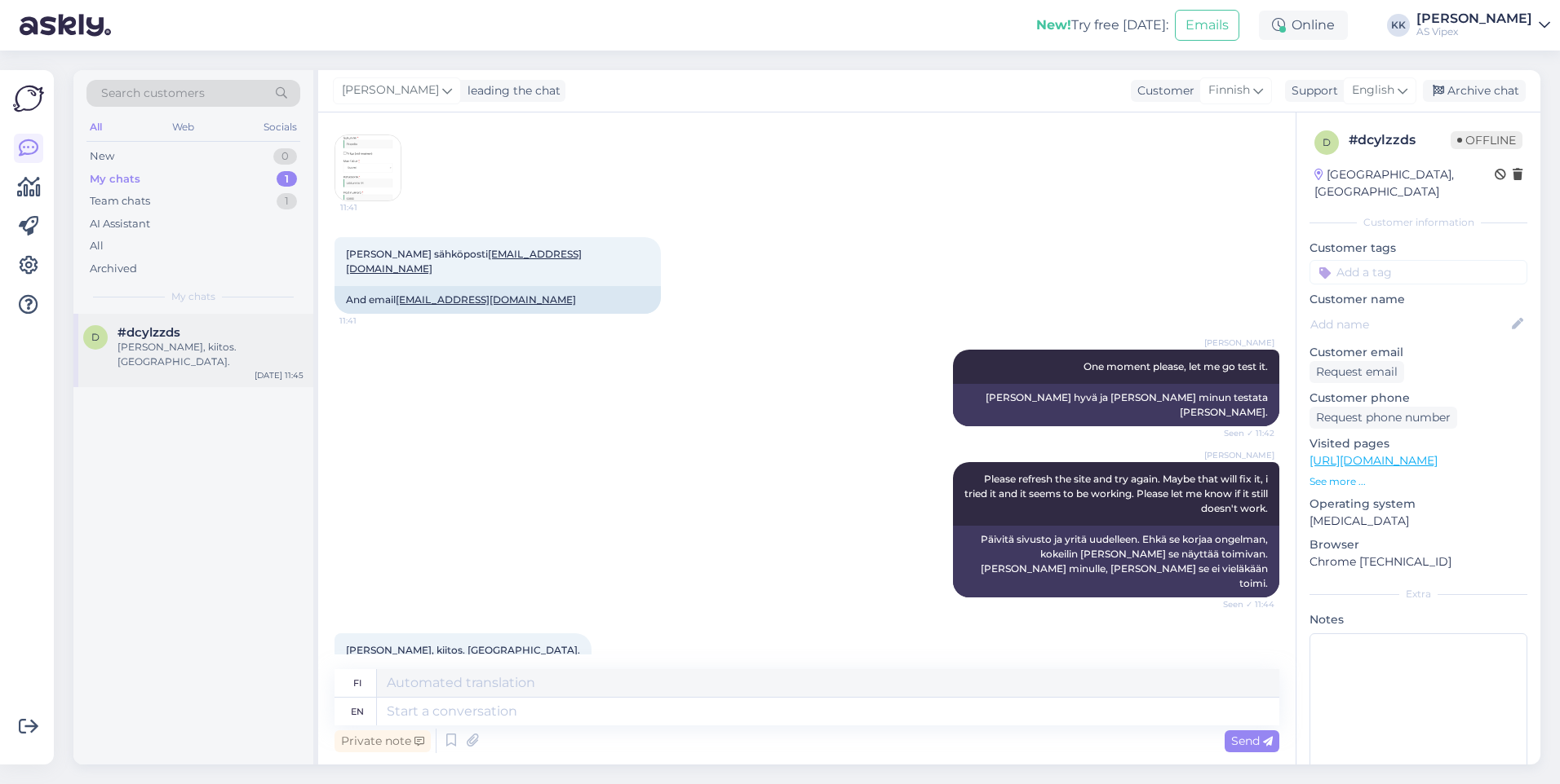
click at [188, 335] on div "#dcylzzds" at bounding box center [210, 332] width 186 height 14
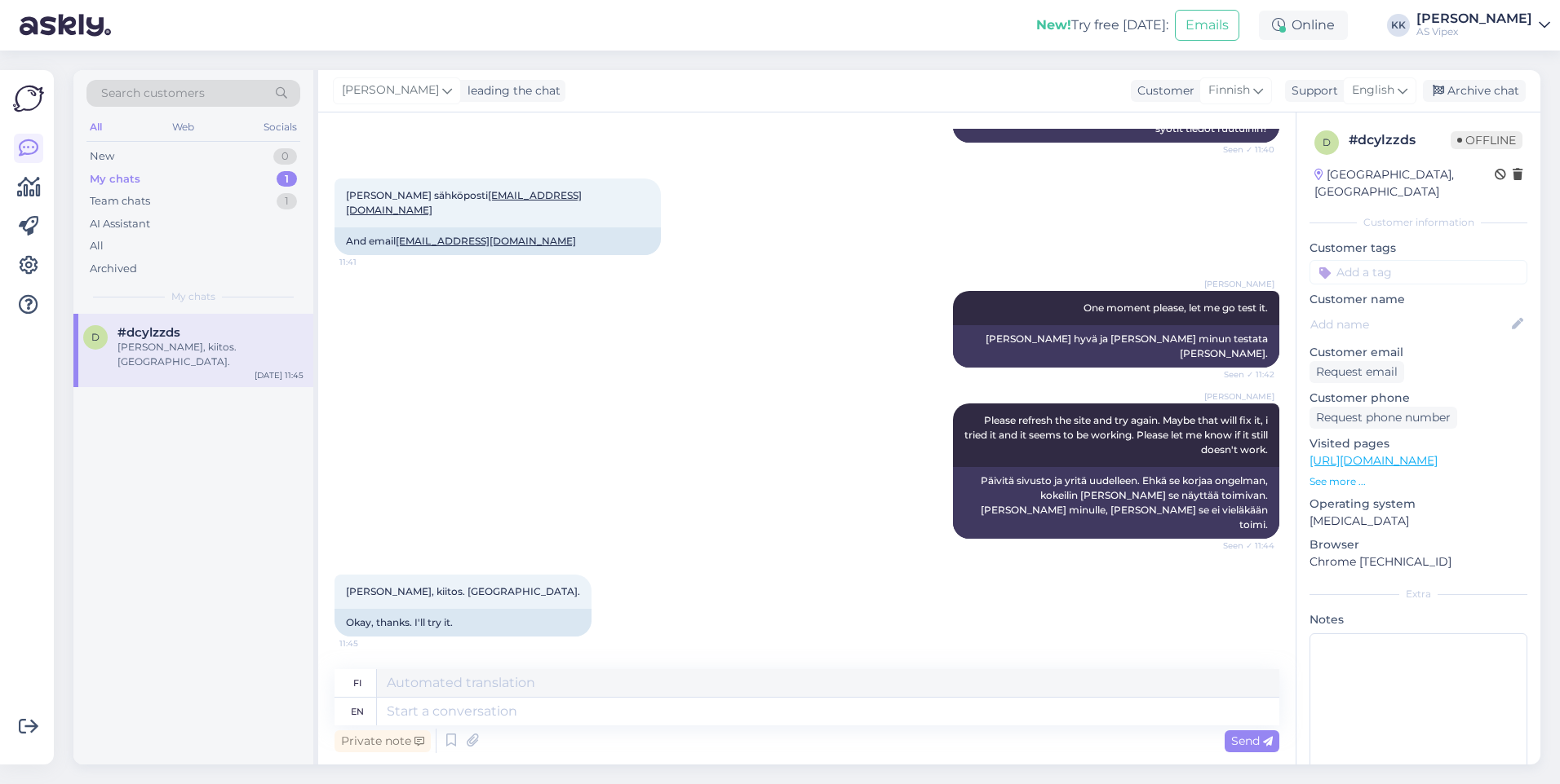
scroll to position [502, 0]
